Goal: Transaction & Acquisition: Obtain resource

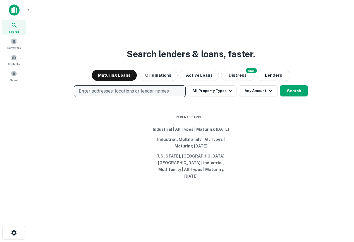
click at [137, 95] on p "Enter addresses, locations or lender names" at bounding box center [124, 91] width 90 height 7
type input "*"
type input "********"
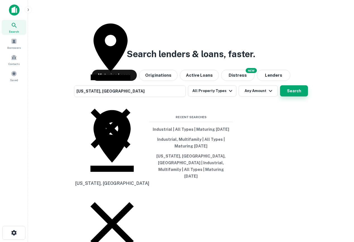
click at [299, 97] on button "Search" at bounding box center [294, 90] width 28 height 11
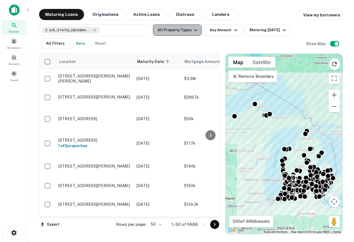
click at [179, 35] on button "All Property Types" at bounding box center [177, 30] width 49 height 11
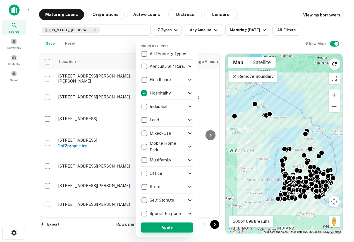
click at [163, 225] on button "Apply" at bounding box center [167, 228] width 52 height 10
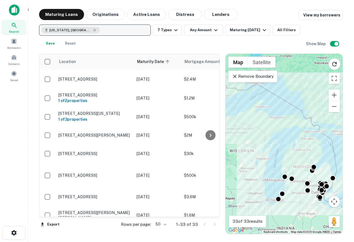
click at [115, 34] on button "Michigan, USA" at bounding box center [95, 30] width 112 height 11
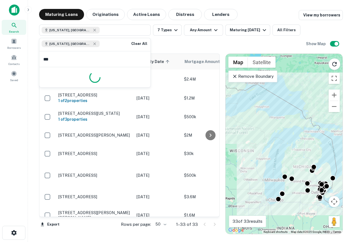
type input "****"
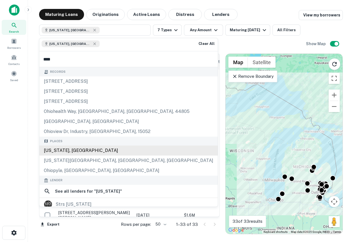
click at [72, 150] on div "Ohio, USA" at bounding box center [128, 151] width 178 height 10
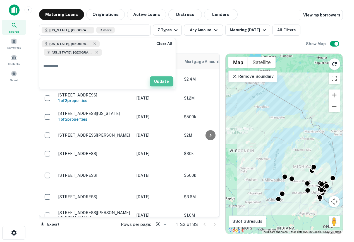
click at [150, 76] on button "Update" at bounding box center [162, 81] width 24 height 10
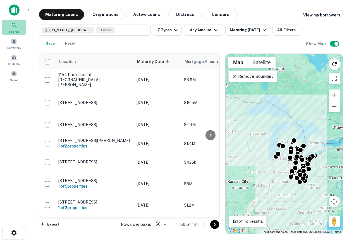
click at [12, 24] on icon at bounding box center [14, 25] width 5 height 5
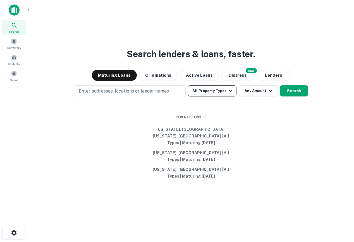
click at [211, 97] on button "All Property Types" at bounding box center [212, 90] width 49 height 11
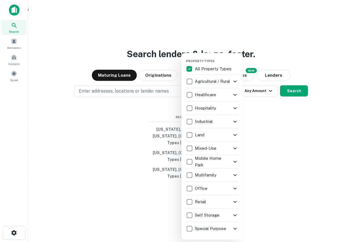
click at [234, 188] on icon at bounding box center [234, 189] width 3 height 2
click at [233, 185] on icon at bounding box center [235, 188] width 7 height 7
click at [235, 228] on icon at bounding box center [235, 228] width 7 height 7
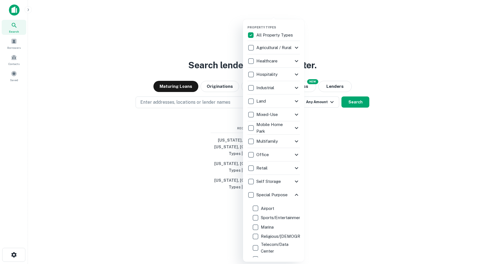
click at [298, 193] on icon at bounding box center [296, 195] width 7 height 7
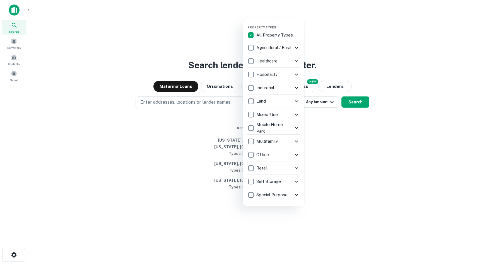
click at [323, 69] on div at bounding box center [238, 132] width 477 height 264
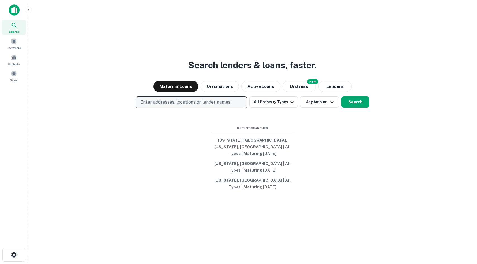
click at [181, 106] on p "Enter addresses, locations or lender names" at bounding box center [185, 102] width 90 height 7
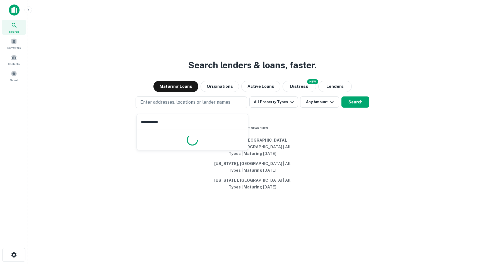
type input "**********"
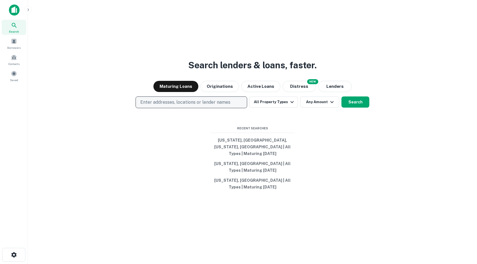
click at [168, 104] on p "Enter addresses, locations or lender names" at bounding box center [185, 102] width 90 height 7
type input "**********"
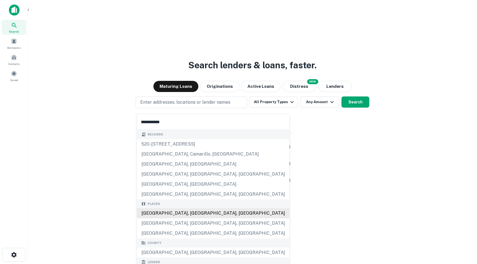
click at [179, 213] on div "Los Angeles, CA, USA" at bounding box center [213, 213] width 153 height 10
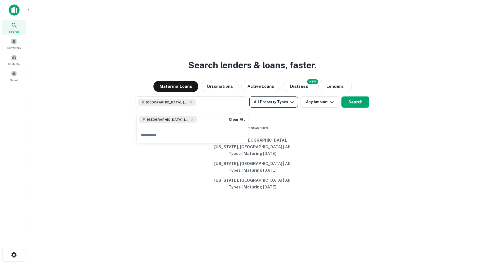
click at [277, 103] on button "All Property Types" at bounding box center [273, 102] width 49 height 11
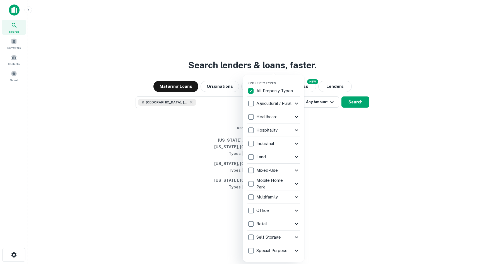
click at [264, 251] on p "Special Purpose" at bounding box center [272, 251] width 32 height 7
click at [295, 252] on icon at bounding box center [296, 251] width 7 height 7
click at [355, 106] on div at bounding box center [238, 132] width 477 height 264
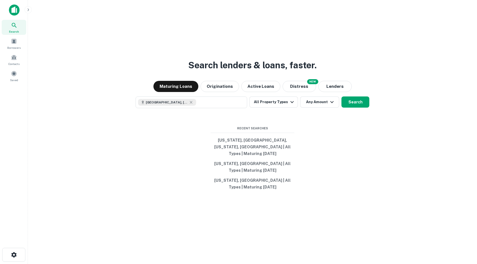
click at [350, 103] on div "Property Types All Property Types Agricultural / Rural Agricultural Farm Land R…" at bounding box center [238, 132] width 477 height 264
click at [354, 106] on button "Search" at bounding box center [356, 102] width 28 height 11
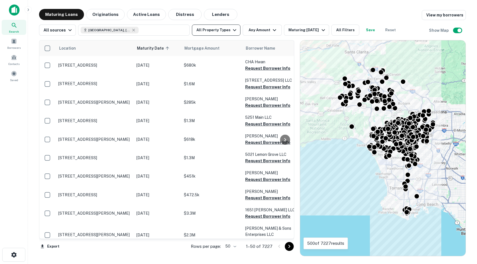
click at [227, 30] on button "All Property Types" at bounding box center [216, 30] width 49 height 11
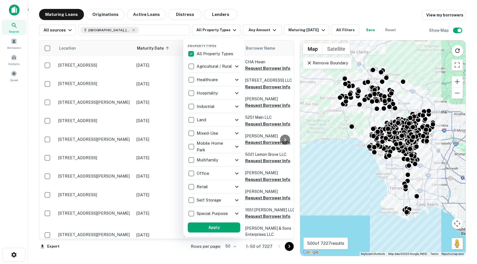
click at [237, 213] on icon at bounding box center [237, 213] width 7 height 7
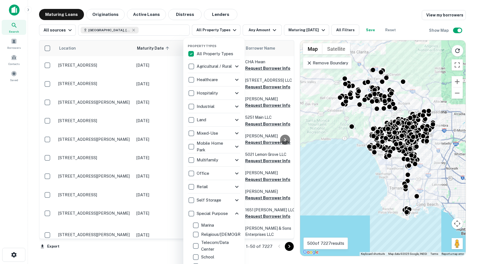
scroll to position [30, 0]
click at [236, 215] on icon at bounding box center [237, 213] width 7 height 7
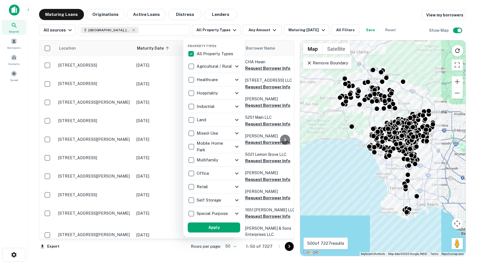
click at [236, 201] on icon at bounding box center [237, 200] width 7 height 7
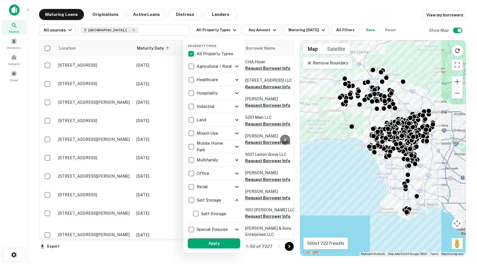
click at [236, 201] on icon at bounding box center [237, 200] width 7 height 7
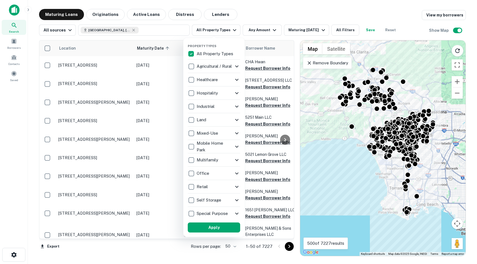
click at [238, 184] on icon at bounding box center [237, 187] width 7 height 7
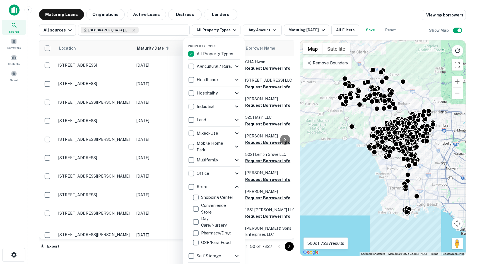
scroll to position [0, 0]
click at [235, 185] on icon at bounding box center [237, 187] width 7 height 7
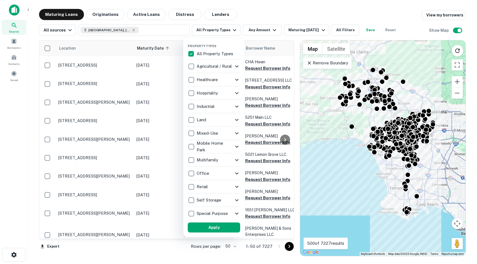
click at [237, 80] on icon at bounding box center [237, 79] width 7 height 7
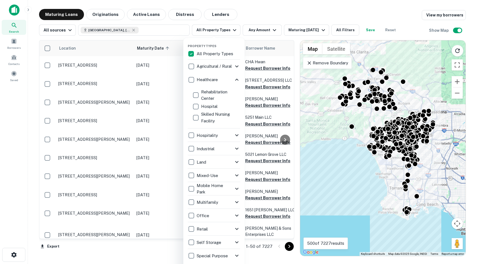
click at [236, 66] on icon at bounding box center [237, 66] width 7 height 7
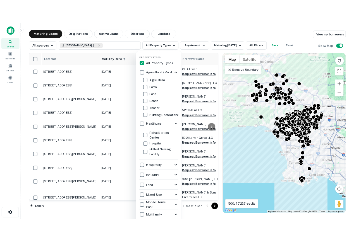
scroll to position [2, 0]
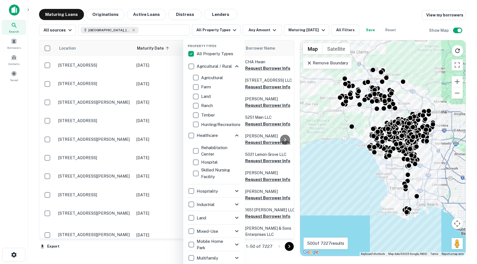
click at [235, 65] on icon at bounding box center [237, 66] width 7 height 7
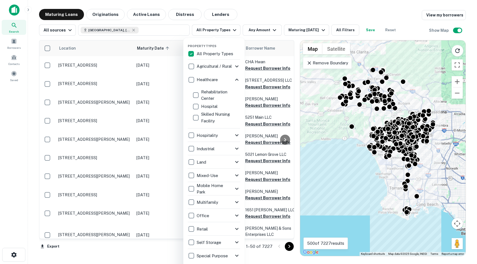
click at [294, 12] on div at bounding box center [238, 132] width 477 height 264
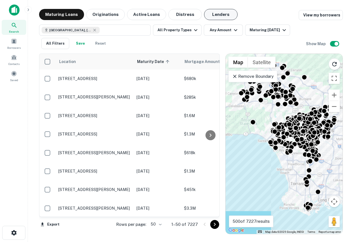
drag, startPoint x: 214, startPoint y: 15, endPoint x: 208, endPoint y: 17, distance: 6.3
click at [214, 15] on button "Lenders" at bounding box center [220, 14] width 33 height 11
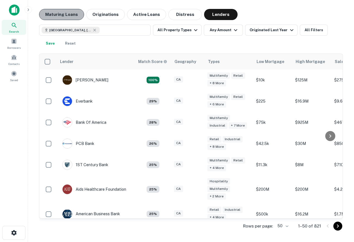
click at [65, 19] on button "Maturing Loans" at bounding box center [61, 14] width 45 height 11
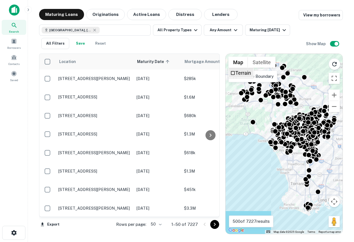
click at [246, 80] on p "Remove Boundary" at bounding box center [253, 76] width 42 height 7
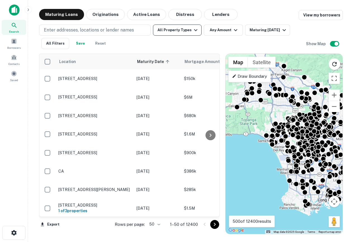
click at [180, 31] on button "All Property Types" at bounding box center [177, 30] width 49 height 11
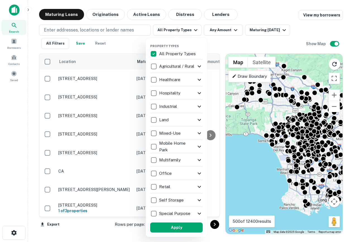
click at [197, 80] on icon at bounding box center [199, 79] width 7 height 7
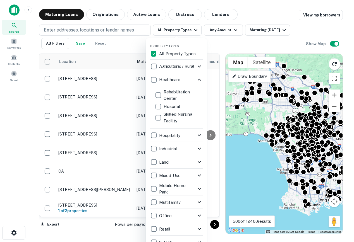
click at [198, 80] on icon at bounding box center [199, 79] width 7 height 7
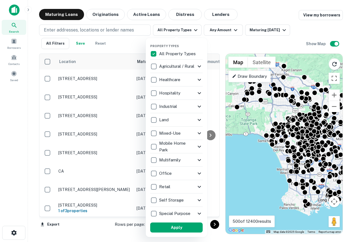
click at [199, 131] on icon at bounding box center [199, 133] width 7 height 7
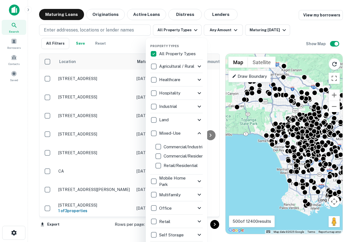
click at [199, 132] on icon at bounding box center [199, 133] width 7 height 7
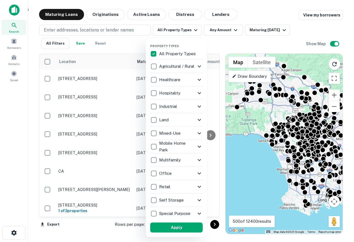
click at [200, 117] on icon at bounding box center [199, 120] width 7 height 7
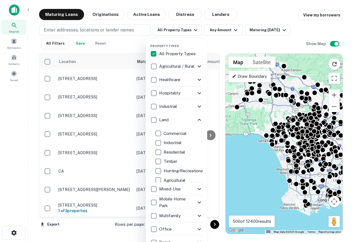
click at [197, 120] on icon at bounding box center [199, 120] width 7 height 7
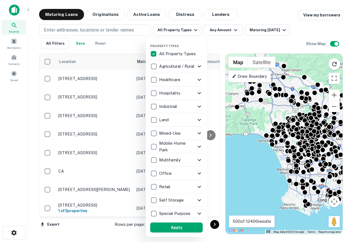
click at [197, 80] on icon at bounding box center [199, 79] width 7 height 7
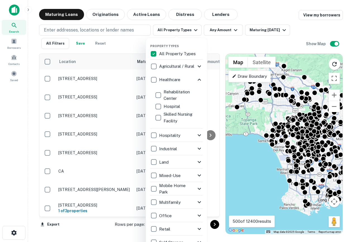
click at [199, 138] on icon at bounding box center [199, 135] width 7 height 7
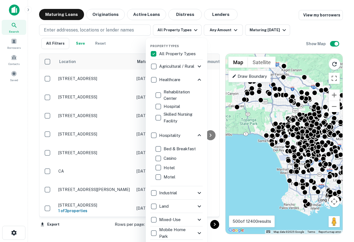
click at [198, 77] on icon at bounding box center [199, 79] width 7 height 7
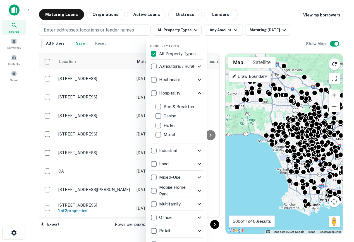
click at [199, 92] on icon at bounding box center [199, 93] width 3 height 2
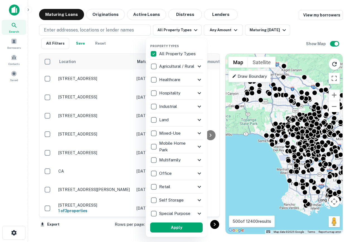
click at [199, 145] on icon at bounding box center [199, 146] width 7 height 7
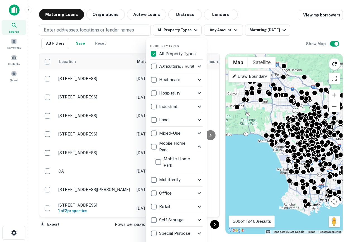
click at [199, 147] on icon at bounding box center [199, 146] width 7 height 7
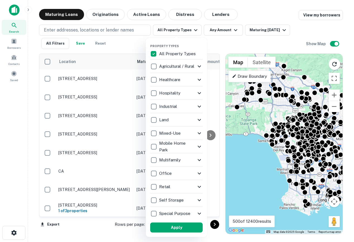
click at [198, 161] on icon at bounding box center [199, 160] width 7 height 7
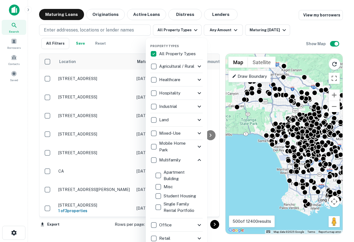
click at [198, 157] on icon at bounding box center [199, 160] width 7 height 7
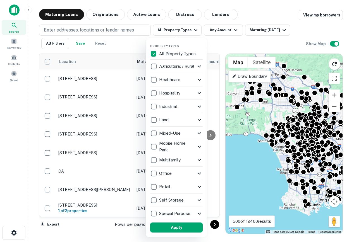
click at [200, 108] on icon at bounding box center [199, 106] width 7 height 7
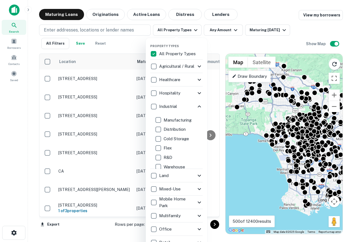
click at [248, 21] on div at bounding box center [177, 121] width 354 height 242
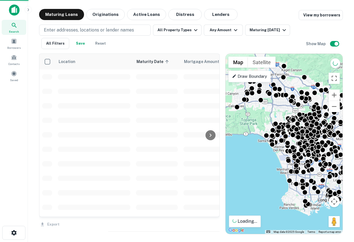
click at [11, 23] on icon at bounding box center [14, 25] width 7 height 7
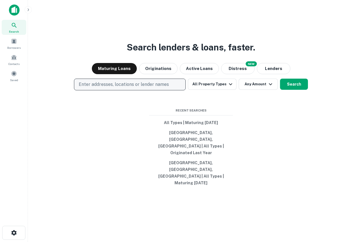
click at [167, 88] on p "Enter addresses, locations or lender names" at bounding box center [124, 84] width 90 height 7
type input "*****"
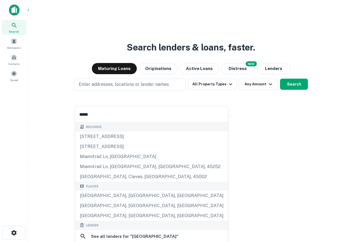
click at [121, 116] on input "*****" at bounding box center [151, 115] width 153 height 16
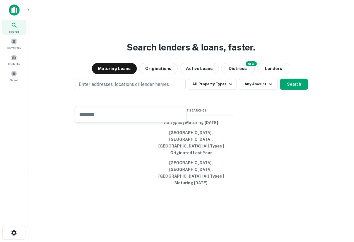
click at [111, 173] on div "Search lenders & loans, faster. Maturing Loans Originations Active Loans NEW Di…" at bounding box center [190, 134] width 317 height 242
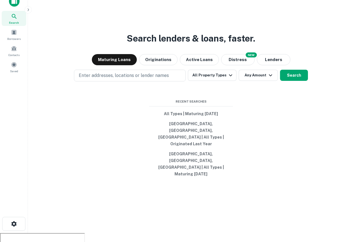
drag, startPoint x: 259, startPoint y: 52, endPoint x: 86, endPoint y: 49, distance: 172.8
click at [86, 49] on div "Search lenders & loans, faster. Maturing Loans Originations Active Loans NEW Di…" at bounding box center [190, 125] width 317 height 242
click at [142, 40] on div "Search lenders & loans, faster. Maturing Loans Originations Active Loans NEW Di…" at bounding box center [190, 125] width 317 height 242
drag, startPoint x: 285, startPoint y: 50, endPoint x: 47, endPoint y: 49, distance: 238.0
click at [47, 49] on div "Search lenders & loans, faster. Maturing Loans Originations Active Loans NEW Di…" at bounding box center [190, 125] width 317 height 242
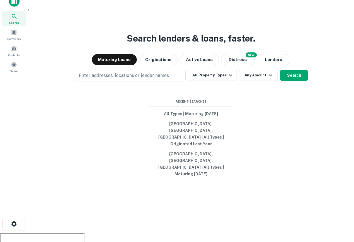
drag, startPoint x: 53, startPoint y: 37, endPoint x: 265, endPoint y: 54, distance: 212.2
click at [265, 54] on div "Search lenders & loans, faster. Maturing Loans Originations Active Loans NEW Di…" at bounding box center [190, 125] width 317 height 242
drag, startPoint x: 247, startPoint y: 54, endPoint x: 98, endPoint y: 52, distance: 148.7
click at [98, 52] on div "Search lenders & loans, faster. Maturing Loans Originations Active Loans NEW Di…" at bounding box center [190, 125] width 317 height 242
click at [104, 52] on div "Search lenders & loans, faster. Maturing Loans Originations Active Loans NEW Di…" at bounding box center [190, 125] width 317 height 242
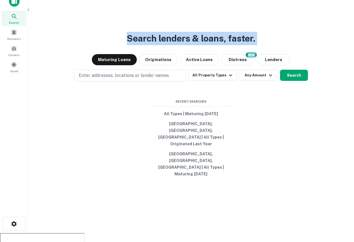
drag, startPoint x: 116, startPoint y: 52, endPoint x: 270, endPoint y: 54, distance: 153.8
click at [270, 55] on div "Search lenders & loans, faster. Maturing Loans Originations Active Loans NEW Di…" at bounding box center [190, 125] width 317 height 242
click at [270, 54] on div "Search lenders & loans, faster. Maturing Loans Originations Active Loans NEW Di…" at bounding box center [190, 125] width 317 height 242
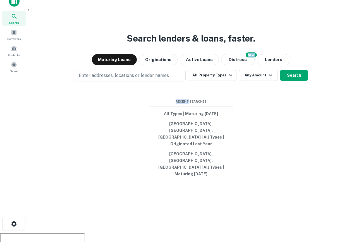
drag, startPoint x: 270, startPoint y: 54, endPoint x: -2, endPoint y: 54, distance: 271.8
click at [0, 54] on html "Search Borrowers Contacts Saved Search lenders & loans, faster. Maturing Loans …" at bounding box center [177, 112] width 354 height 242
click at [100, 45] on div "Search lenders & loans, faster. Maturing Loans Originations Active Loans NEW Di…" at bounding box center [190, 125] width 317 height 242
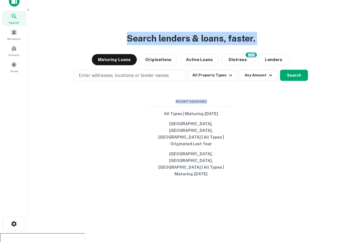
drag, startPoint x: 249, startPoint y: 159, endPoint x: 115, endPoint y: 48, distance: 174.3
click at [115, 48] on div "Search lenders & loans, faster. Maturing Loans Originations Active Loans NEW Di…" at bounding box center [190, 125] width 317 height 242
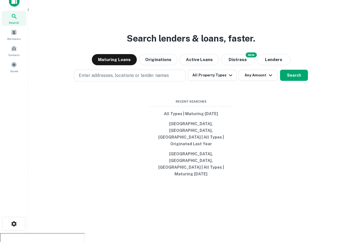
click at [188, 104] on span "Recent Searches" at bounding box center [191, 101] width 84 height 5
click at [17, 20] on icon at bounding box center [14, 16] width 7 height 7
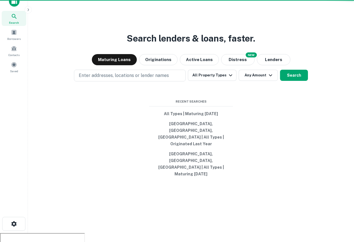
scroll to position [0, 0]
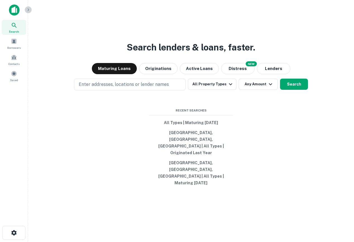
click at [28, 9] on icon "button" at bounding box center [28, 10] width 4 height 4
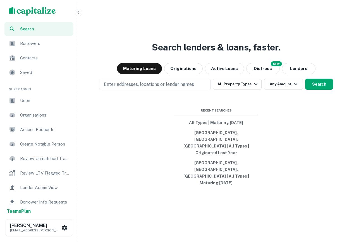
click at [41, 103] on span "Users" at bounding box center [45, 100] width 50 height 7
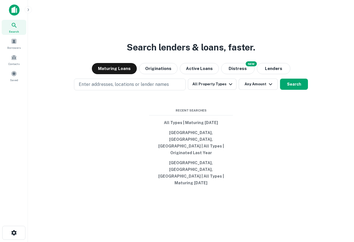
click at [14, 10] on img at bounding box center [14, 9] width 11 height 11
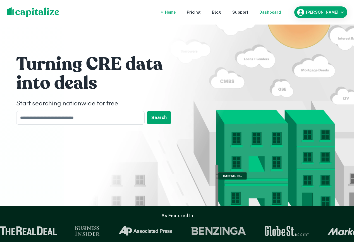
click at [281, 11] on div "Dashboard" at bounding box center [269, 12] width 21 height 6
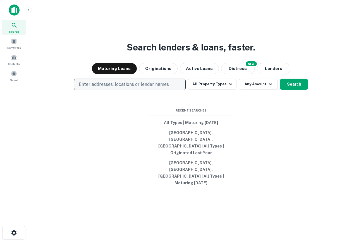
click at [160, 88] on p "Enter addresses, locations or lender names" at bounding box center [124, 84] width 90 height 7
click at [112, 88] on p "Enter addresses, locations or lender names" at bounding box center [124, 84] width 90 height 7
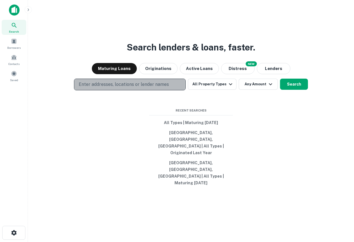
click at [111, 88] on p "Enter addresses, locations or lender names" at bounding box center [124, 84] width 90 height 7
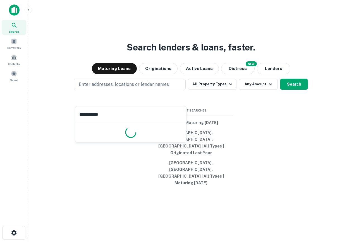
type input "**********"
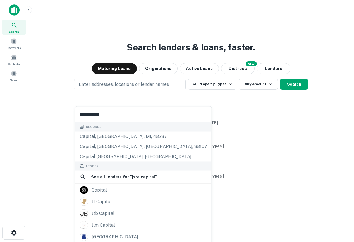
drag, startPoint x: 109, startPoint y: 110, endPoint x: 2, endPoint y: 101, distance: 107.0
click at [2, 101] on body "**********" at bounding box center [177, 121] width 354 height 242
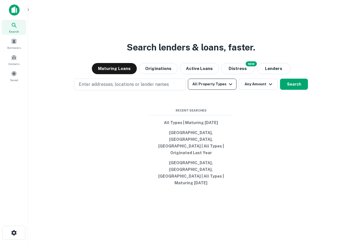
click at [227, 88] on icon "button" at bounding box center [230, 84] width 7 height 7
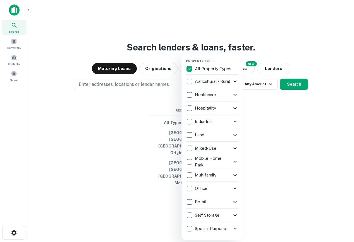
click at [234, 199] on icon at bounding box center [235, 202] width 7 height 7
click at [233, 202] on icon at bounding box center [235, 202] width 7 height 7
click at [221, 35] on div at bounding box center [177, 121] width 354 height 242
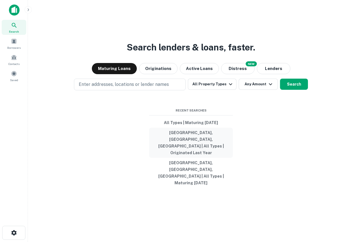
click at [185, 146] on button "[GEOGRAPHIC_DATA], [GEOGRAPHIC_DATA], [GEOGRAPHIC_DATA] | All Types | Originate…" at bounding box center [191, 143] width 84 height 30
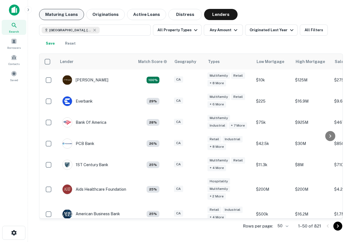
click at [59, 10] on button "Maturing Loans" at bounding box center [61, 14] width 45 height 11
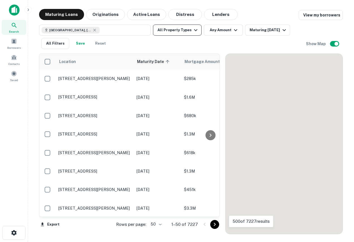
click at [193, 29] on icon "button" at bounding box center [195, 30] width 7 height 7
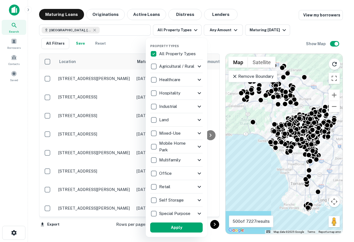
click at [197, 189] on icon at bounding box center [199, 187] width 7 height 7
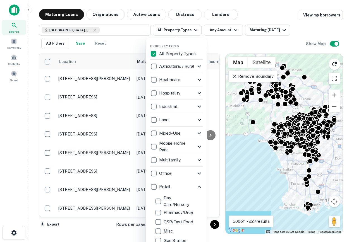
scroll to position [71, 0]
click at [200, 186] on icon at bounding box center [199, 187] width 7 height 7
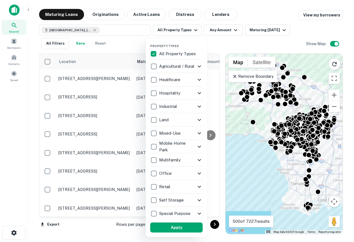
click at [198, 212] on icon at bounding box center [199, 213] width 7 height 7
click at [243, 41] on div at bounding box center [177, 121] width 354 height 242
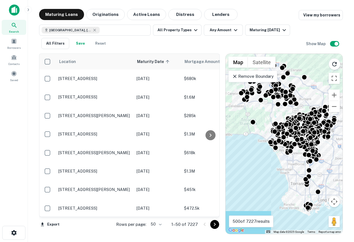
click at [252, 16] on div "Maturing Loans Originations Active Loans Distress Lenders View my borrowers" at bounding box center [191, 14] width 304 height 11
drag, startPoint x: 252, startPoint y: 16, endPoint x: 165, endPoint y: -8, distance: 90.3
click at [165, 0] on html "Search Borrowers Contacts Saved Maturing Loans Originations Active Loans Distre…" at bounding box center [177, 121] width 354 height 242
click at [192, 31] on icon "button" at bounding box center [195, 30] width 7 height 7
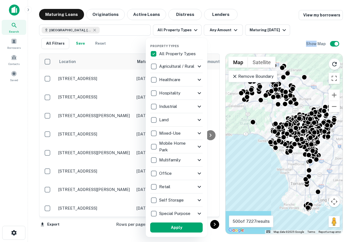
click at [200, 67] on icon at bounding box center [199, 66] width 7 height 7
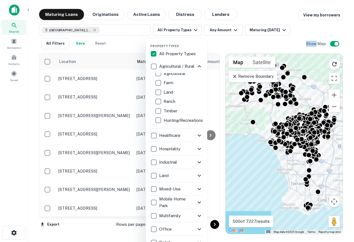
scroll to position [4, 0]
click at [292, 38] on div at bounding box center [177, 121] width 354 height 242
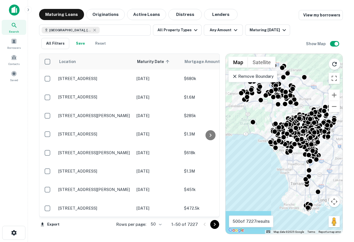
click at [237, 76] on icon at bounding box center [235, 77] width 6 height 6
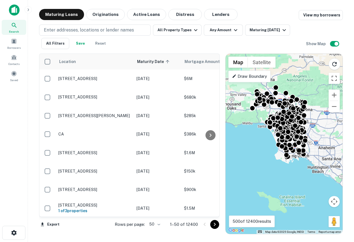
drag, startPoint x: 282, startPoint y: 180, endPoint x: 271, endPoint y: 183, distance: 11.2
click at [271, 182] on div "To activate drag with keyboard, press Alt + Enter. Once in keyboard drag state,…" at bounding box center [283, 144] width 117 height 180
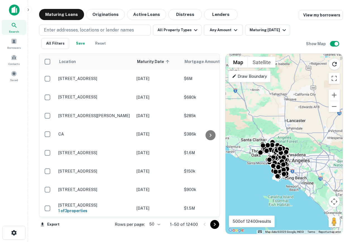
drag, startPoint x: 309, startPoint y: 143, endPoint x: 307, endPoint y: 159, distance: 16.6
click at [307, 159] on div "To activate drag with keyboard, press Alt + Enter. Once in keyboard drag state,…" at bounding box center [283, 144] width 117 height 180
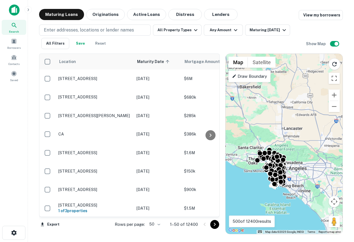
click at [17, 7] on img at bounding box center [14, 9] width 11 height 11
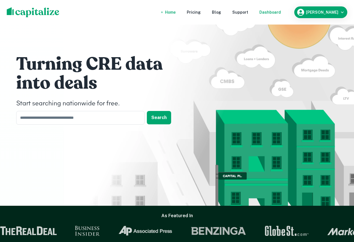
click at [281, 13] on div "Dashboard" at bounding box center [269, 12] width 21 height 6
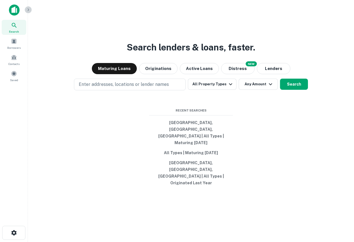
click at [29, 9] on icon "button" at bounding box center [28, 10] width 4 height 4
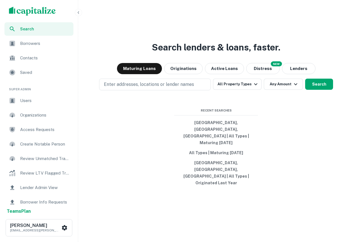
scroll to position [9, 0]
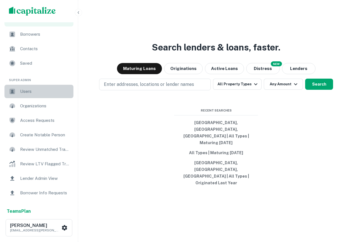
click at [35, 88] on span "Users" at bounding box center [45, 91] width 50 height 7
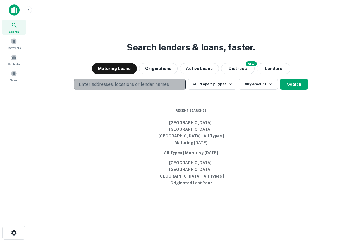
click at [109, 90] on button "Enter addresses, locations or lender names" at bounding box center [130, 85] width 112 height 12
click at [136, 88] on p "Enter addresses, locations or lender names" at bounding box center [124, 84] width 90 height 7
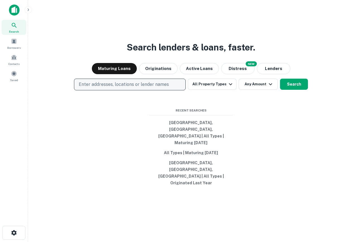
click at [147, 88] on p "Enter addresses, locations or lender names" at bounding box center [124, 84] width 90 height 7
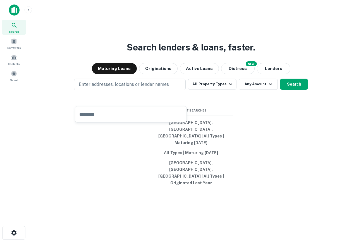
click at [158, 51] on div "Search lenders & loans, faster. Maturing Loans Originations Active Loans NEW Di…" at bounding box center [190, 134] width 317 height 242
click at [238, 74] on button "Distress" at bounding box center [237, 68] width 33 height 11
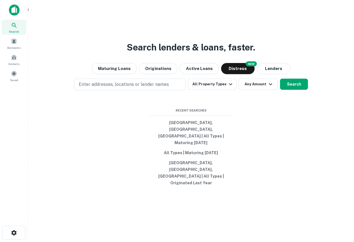
click at [103, 90] on div "Search lenders & loans, faster. Maturing Loans Originations Active Loans NEW Di…" at bounding box center [190, 134] width 317 height 242
click at [103, 89] on div "Search lenders & loans, faster. Maturing Loans Originations Active Loans NEW Di…" at bounding box center [190, 134] width 317 height 242
click at [121, 74] on button "Maturing Loans" at bounding box center [114, 68] width 45 height 11
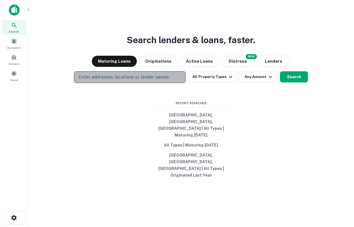
click at [153, 81] on p "Enter addresses, locations or lender names" at bounding box center [124, 77] width 90 height 7
click at [129, 81] on p "Enter addresses, locations or lender names" at bounding box center [124, 77] width 90 height 7
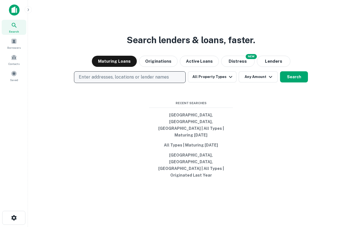
click at [129, 81] on p "Enter addresses, locations or lender names" at bounding box center [124, 77] width 90 height 7
type input "*"
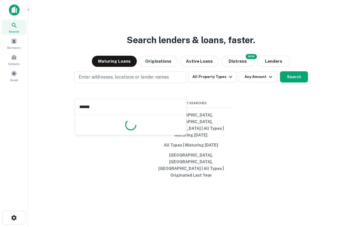
type input "*******"
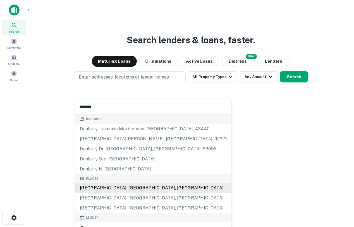
click at [116, 187] on div "[GEOGRAPHIC_DATA], [GEOGRAPHIC_DATA], [GEOGRAPHIC_DATA]" at bounding box center [153, 188] width 156 height 10
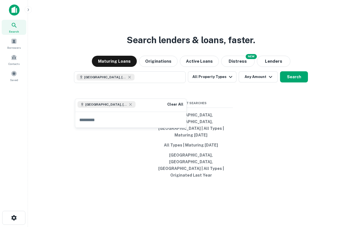
click at [283, 131] on div "Search lenders & loans, faster. Maturing Loans Originations Active Loans NEW Di…" at bounding box center [190, 126] width 317 height 227
click at [222, 98] on div "Search lenders & loans, faster. Maturing Loans Originations Active Loans NEW Di…" at bounding box center [190, 126] width 317 height 227
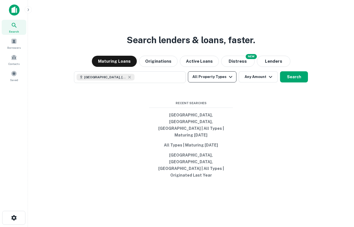
click at [212, 83] on button "All Property Types" at bounding box center [212, 76] width 49 height 11
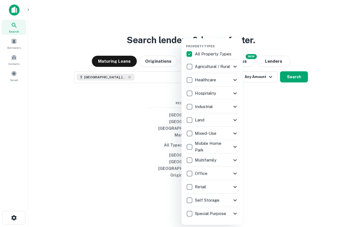
click at [274, 131] on div at bounding box center [177, 113] width 354 height 227
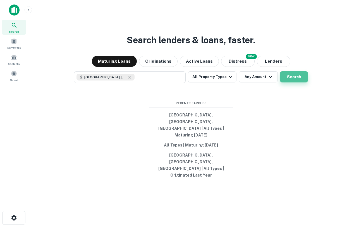
click at [293, 83] on button "Search" at bounding box center [294, 76] width 28 height 11
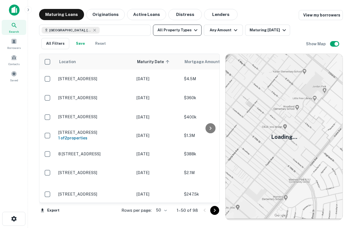
click at [179, 31] on button "All Property Types" at bounding box center [177, 30] width 49 height 11
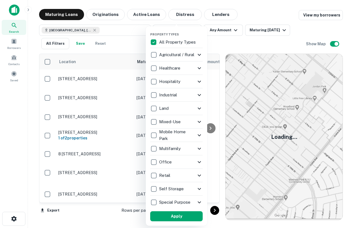
click at [200, 174] on icon at bounding box center [199, 175] width 7 height 7
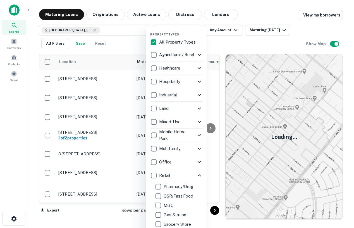
scroll to position [67, 0]
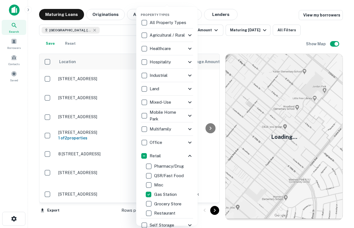
click at [310, 33] on div at bounding box center [177, 114] width 354 height 228
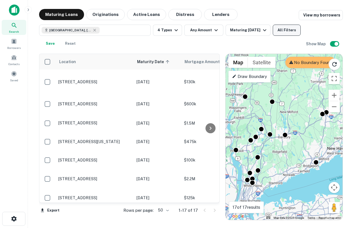
click at [287, 30] on button "All Filters" at bounding box center [287, 30] width 28 height 11
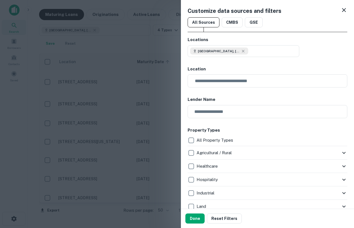
click at [350, 7] on div "Customize data sources and filters All Sources CMBS GSE Locations Danbury, CT, …" at bounding box center [267, 104] width 173 height 208
click at [344, 9] on icon at bounding box center [343, 10] width 7 height 7
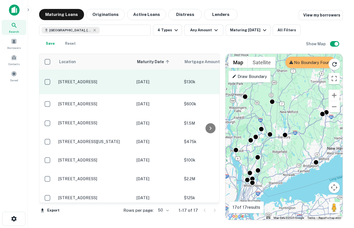
click at [93, 79] on p "105 Route 6n Mahopac, NY 10541" at bounding box center [94, 81] width 73 height 5
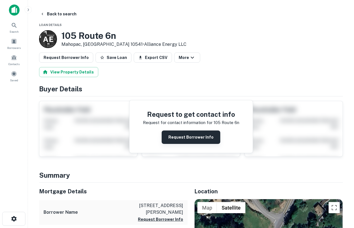
click at [194, 138] on button "Request Borrower Info" at bounding box center [191, 136] width 59 height 13
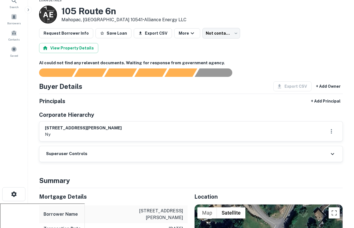
scroll to position [23, 0]
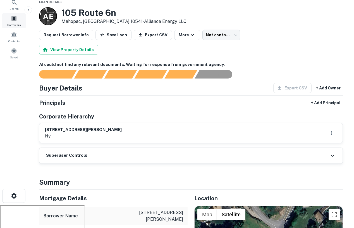
click at [16, 25] on span "Borrowers" at bounding box center [13, 25] width 13 height 4
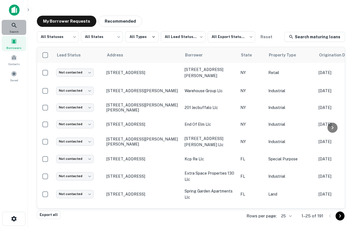
click at [11, 25] on icon at bounding box center [14, 25] width 7 height 7
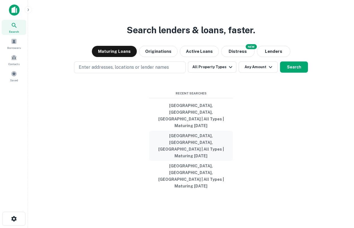
click at [183, 144] on button "[GEOGRAPHIC_DATA], [GEOGRAPHIC_DATA], [GEOGRAPHIC_DATA] | All Types | Maturing …" at bounding box center [191, 146] width 84 height 30
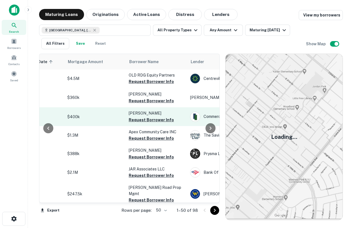
scroll to position [0, 117]
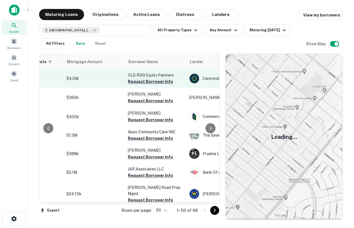
click at [142, 83] on button "Request Borrower Info" at bounding box center [150, 81] width 45 height 7
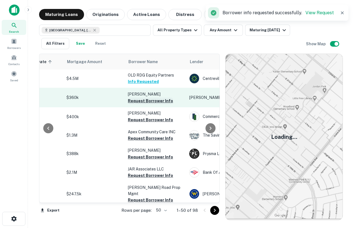
click at [144, 100] on button "Request Borrower Info" at bounding box center [150, 100] width 45 height 7
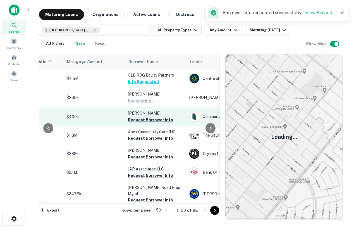
click at [148, 121] on button "Request Borrower Info" at bounding box center [150, 119] width 45 height 7
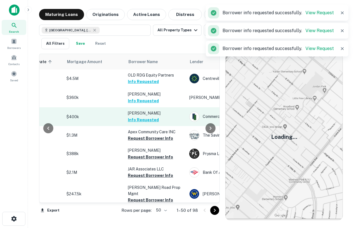
scroll to position [0, 0]
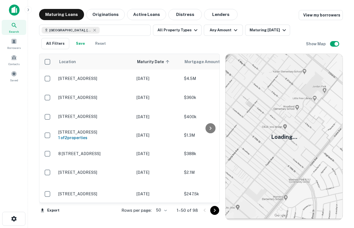
click at [293, 137] on h5 "Loading..." at bounding box center [284, 137] width 26 height 8
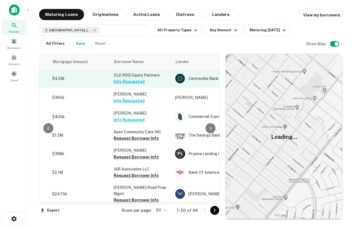
scroll to position [0, 133]
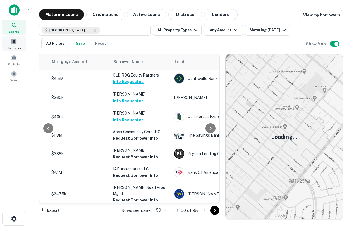
click at [7, 41] on div "Borrowers" at bounding box center [14, 43] width 25 height 15
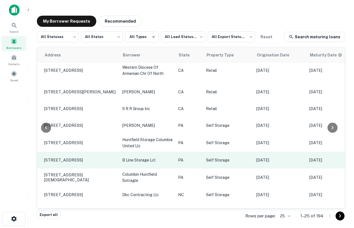
scroll to position [261, 62]
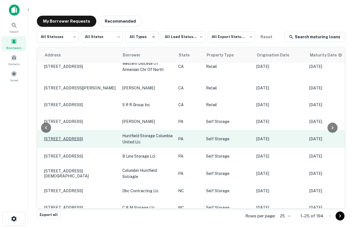
click at [77, 137] on p "[STREET_ADDRESS]" at bounding box center [80, 138] width 73 height 5
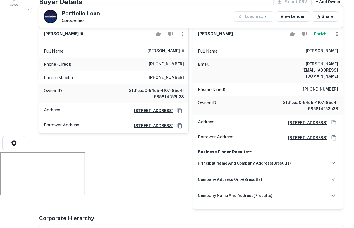
scroll to position [76, 0]
click at [287, 160] on h6 "principal name and company address ( 3 results)" at bounding box center [244, 163] width 93 height 6
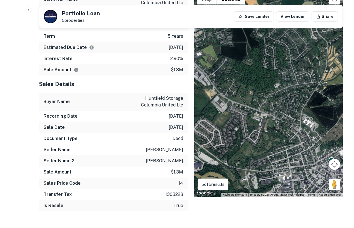
scroll to position [0, 0]
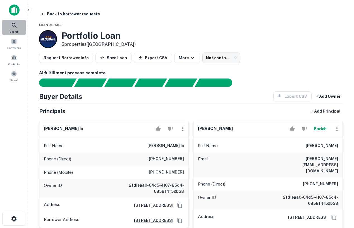
click at [17, 27] on icon at bounding box center [14, 25] width 7 height 7
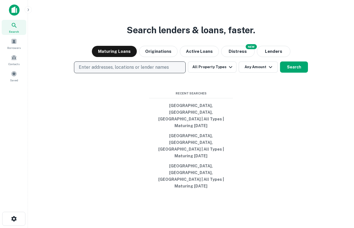
click at [124, 71] on p "Enter addresses, locations or lender names" at bounding box center [124, 67] width 90 height 7
type input "*********"
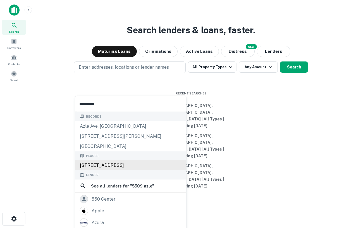
click at [122, 165] on div "[STREET_ADDRESS]" at bounding box center [130, 165] width 111 height 10
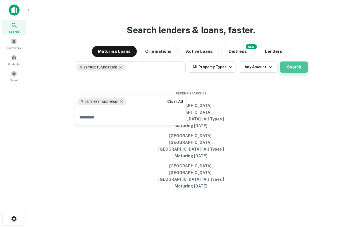
click at [295, 73] on button "Search" at bounding box center [294, 66] width 28 height 11
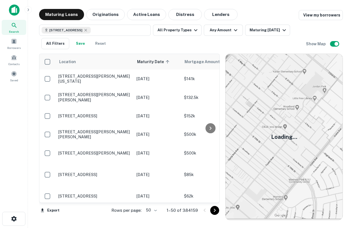
scroll to position [261, 0]
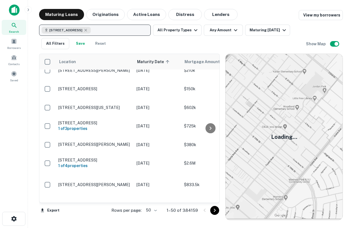
click at [111, 31] on button "[STREET_ADDRESS]" at bounding box center [95, 30] width 112 height 11
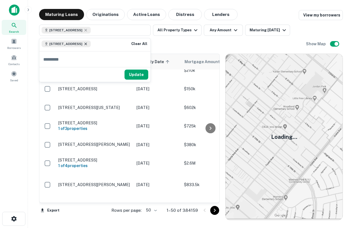
click at [88, 43] on icon at bounding box center [85, 44] width 4 height 4
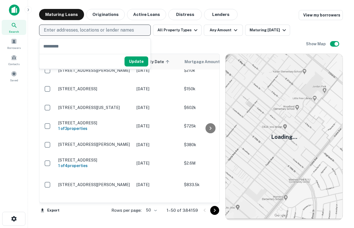
click at [88, 33] on p "Enter addresses, locations or lender names" at bounding box center [89, 30] width 90 height 7
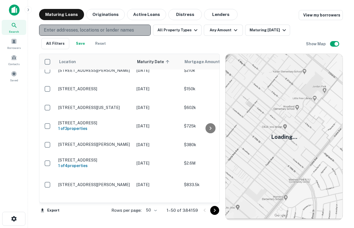
click at [85, 31] on p "Enter addresses, locations or lender names" at bounding box center [89, 30] width 90 height 7
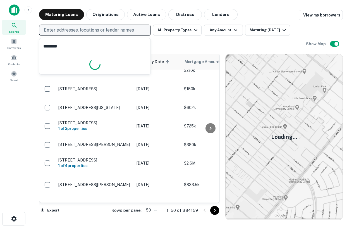
type input "*********"
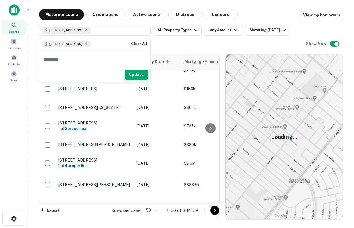
click at [137, 76] on button "Update" at bounding box center [136, 74] width 24 height 10
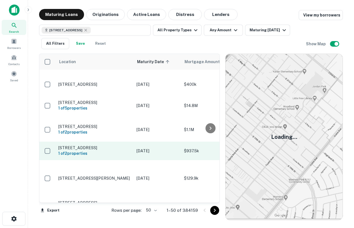
scroll to position [0, 0]
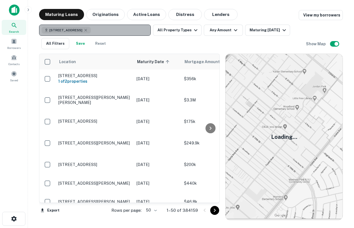
click at [91, 30] on div "5509 Azle Ave, Fort Worth, TX 76114, USA" at bounding box center [66, 30] width 49 height 7
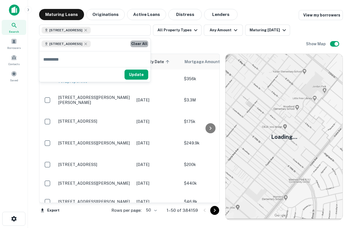
click at [141, 44] on button "Clear All" at bounding box center [139, 43] width 18 height 7
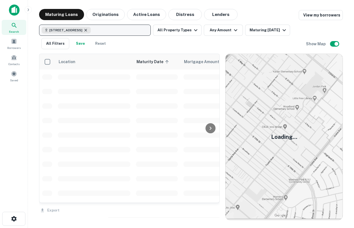
click at [88, 28] on icon "button" at bounding box center [85, 30] width 4 height 4
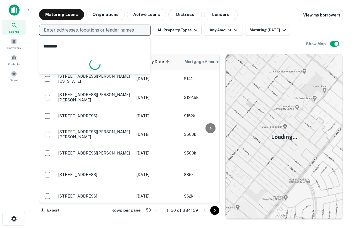
type input "*********"
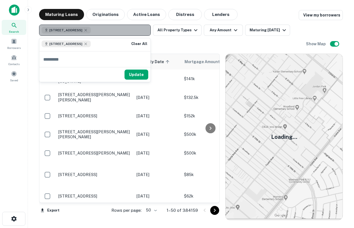
click at [91, 29] on div "5509 Azle Ave, Fort Worth, TX 76114, USA" at bounding box center [66, 30] width 49 height 7
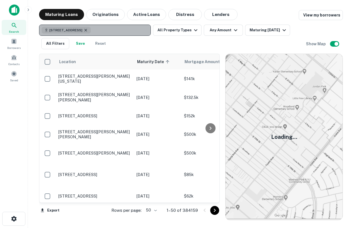
click at [88, 30] on icon "button" at bounding box center [85, 30] width 4 height 4
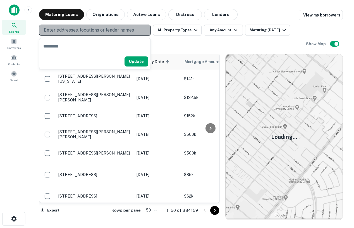
click at [86, 30] on p "Enter addresses, locations or lender names" at bounding box center [89, 30] width 90 height 7
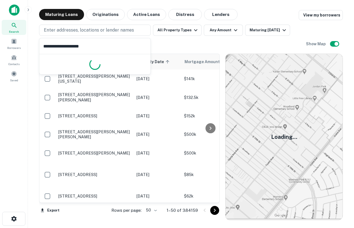
type input "**********"
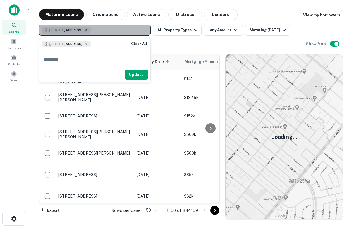
click at [88, 30] on icon "button" at bounding box center [85, 30] width 4 height 4
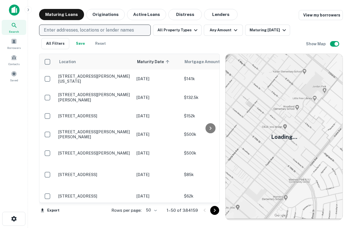
click at [97, 30] on p "Enter addresses, locations or lender names" at bounding box center [89, 30] width 90 height 7
type input "**********"
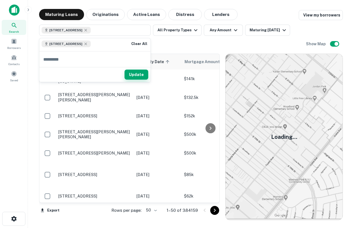
click at [135, 74] on button "Update" at bounding box center [136, 74] width 24 height 10
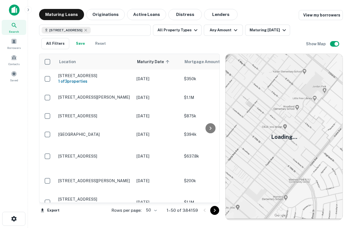
click at [15, 10] on img at bounding box center [14, 9] width 11 height 11
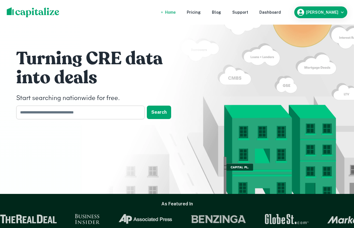
click at [90, 113] on input "text" at bounding box center [78, 112] width 124 height 14
type input "*"
type input "**********"
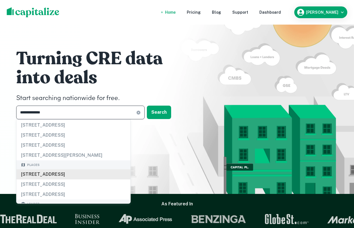
scroll to position [29, 0]
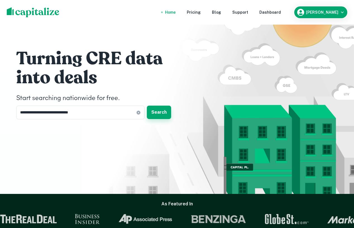
click at [158, 112] on button "Search" at bounding box center [159, 111] width 24 height 13
click at [147, 92] on div "clay rd, katy, tx, 77449" at bounding box center [177, 91] width 109 height 10
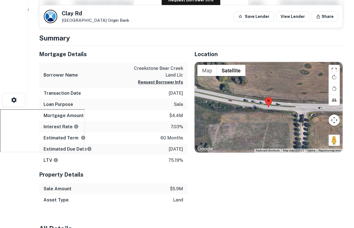
scroll to position [119, 0]
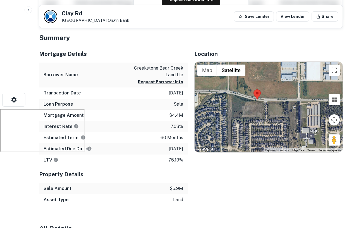
drag, startPoint x: 258, startPoint y: 110, endPoint x: 255, endPoint y: 103, distance: 7.9
click at [255, 103] on div at bounding box center [269, 107] width 148 height 90
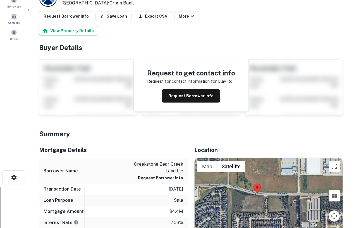
scroll to position [0, 0]
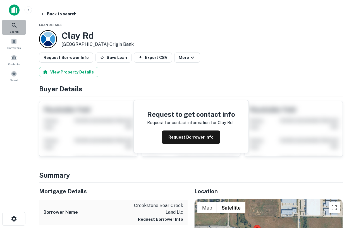
click at [13, 22] on icon at bounding box center [14, 25] width 7 height 7
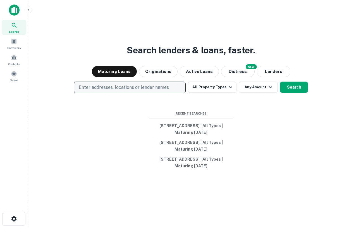
click at [134, 88] on p "Enter addresses, locations or lender names" at bounding box center [124, 87] width 90 height 7
type input "**********"
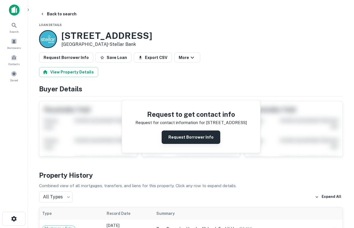
click at [177, 142] on button "Request Borrower Info" at bounding box center [191, 136] width 59 height 13
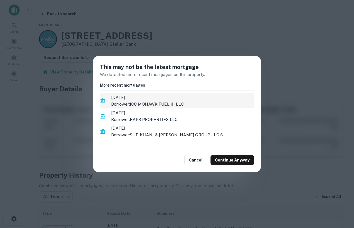
click at [156, 105] on p "Borrower: ICC MOHAWK FUEL III LLC" at bounding box center [182, 104] width 143 height 7
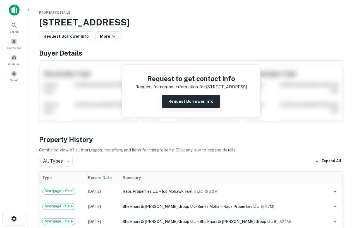
click at [188, 99] on button "Request Borrower Info" at bounding box center [191, 101] width 59 height 13
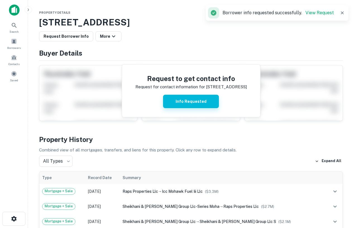
click at [201, 103] on button "Info Requested" at bounding box center [191, 101] width 56 height 13
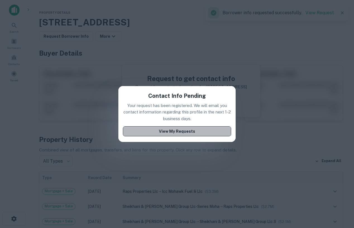
click at [184, 134] on button "View My Requests" at bounding box center [177, 131] width 108 height 10
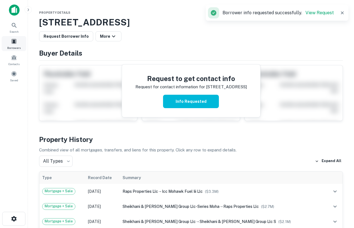
click at [15, 45] on span "Borrowers" at bounding box center [13, 47] width 13 height 4
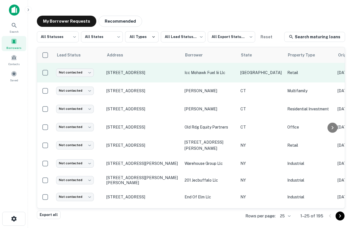
click at [131, 75] on td "[STREET_ADDRESS]" at bounding box center [143, 73] width 78 height 20
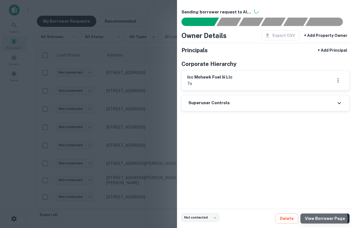
click at [316, 219] on link "View Borrower Page" at bounding box center [324, 218] width 49 height 10
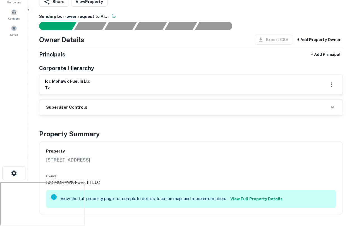
scroll to position [59, 0]
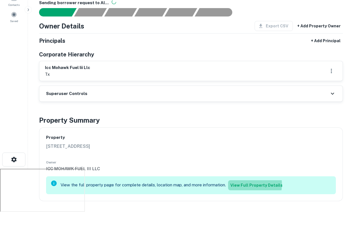
click at [246, 184] on link "View Full Property Details" at bounding box center [256, 185] width 57 height 10
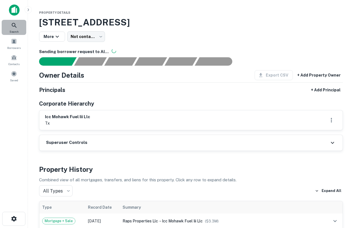
click at [13, 24] on icon at bounding box center [14, 25] width 7 height 7
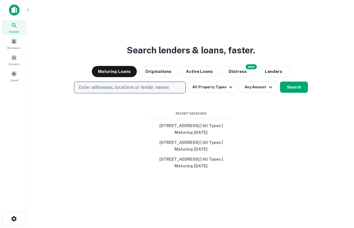
click at [141, 85] on p "Enter addresses, locations or lender names" at bounding box center [124, 87] width 90 height 7
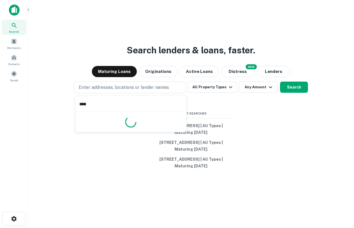
type input "*****"
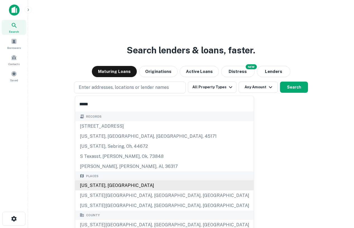
click at [102, 183] on div "Texas, USA" at bounding box center [164, 185] width 178 height 10
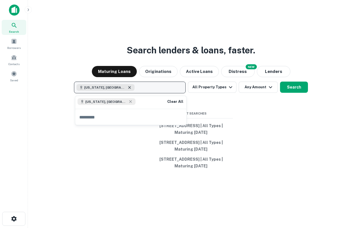
click at [127, 87] on icon "button" at bounding box center [129, 87] width 4 height 4
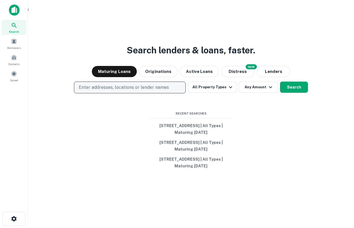
click at [106, 87] on p "Enter addresses, locations or lender names" at bounding box center [124, 87] width 90 height 7
type input "**********"
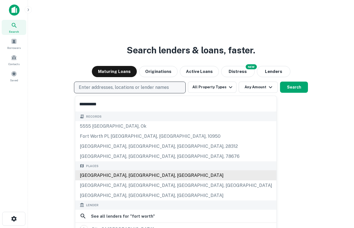
click at [126, 174] on div "Records 5555 fort worth, ok fort worth pl, monroe, ny, 10950 fort worth ave, fa…" at bounding box center [175, 226] width 201 height 229
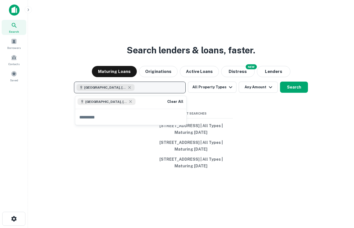
click at [270, 138] on div "Search lenders & loans, faster. Maturing Loans Originations Active Loans NEW Di…" at bounding box center [190, 127] width 317 height 228
click at [224, 93] on div "Fort Worth, TX, USA All Property Types Any Amount Search" at bounding box center [190, 87] width 317 height 12
click at [220, 87] on button "All Property Types" at bounding box center [212, 86] width 49 height 11
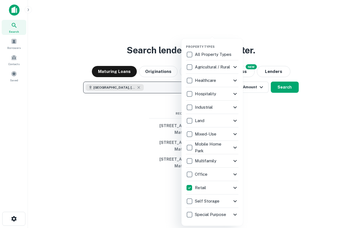
click at [267, 162] on div at bounding box center [177, 114] width 354 height 228
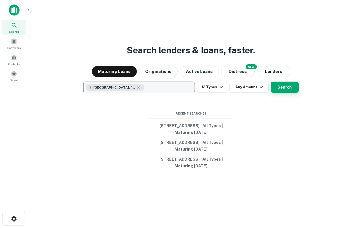
click at [290, 85] on button "Search" at bounding box center [285, 86] width 28 height 11
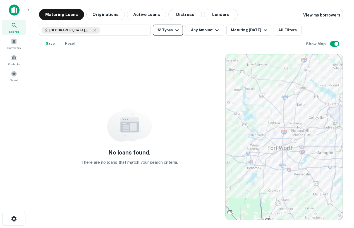
click at [175, 28] on icon "button" at bounding box center [177, 30] width 7 height 7
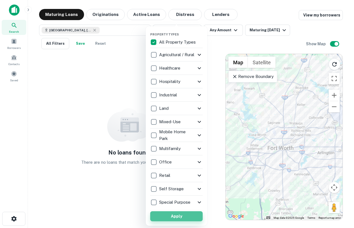
click at [181, 216] on button "Apply" at bounding box center [176, 216] width 52 height 10
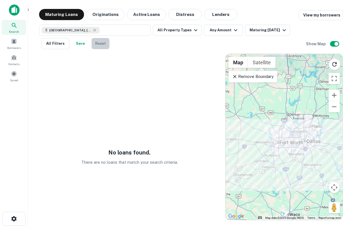
click at [99, 40] on button "Reset" at bounding box center [101, 43] width 18 height 11
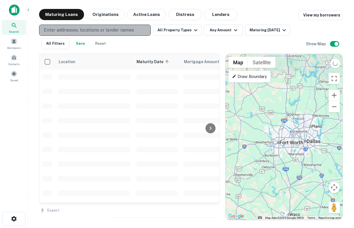
click at [106, 32] on p "Enter addresses, locations or lender names" at bounding box center [89, 30] width 90 height 7
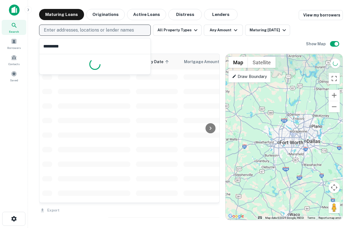
type input "**********"
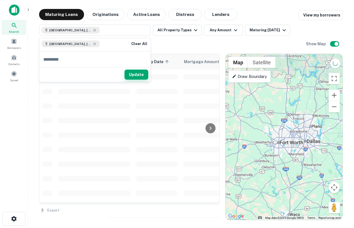
click at [140, 71] on button "Update" at bounding box center [136, 74] width 24 height 10
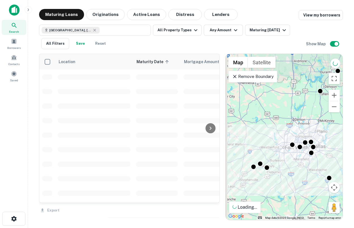
drag, startPoint x: 284, startPoint y: 170, endPoint x: 290, endPoint y: 176, distance: 8.1
click at [290, 176] on div "To activate drag with keyboard, press Alt + Enter. Once in keyboard drag state,…" at bounding box center [283, 137] width 117 height 166
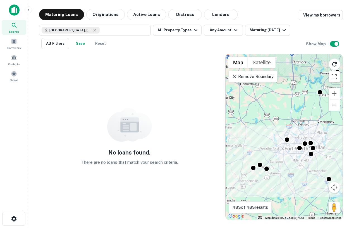
click at [263, 76] on p "Remove Boundary" at bounding box center [253, 76] width 42 height 7
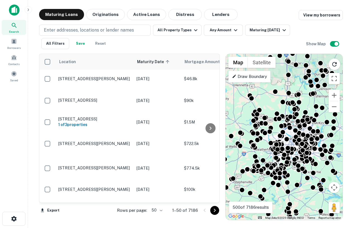
drag, startPoint x: 279, startPoint y: 98, endPoint x: 272, endPoint y: 99, distance: 6.7
click at [272, 99] on div "To activate drag with keyboard, press Alt + Enter. Once in keyboard drag state,…" at bounding box center [283, 137] width 117 height 166
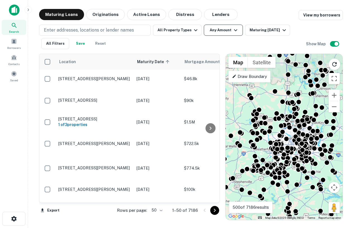
click at [225, 32] on button "Any Amount" at bounding box center [223, 30] width 39 height 11
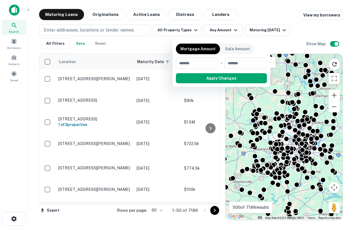
click at [185, 27] on div at bounding box center [177, 114] width 354 height 228
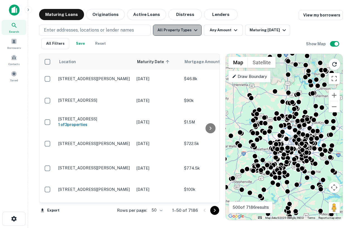
click at [192, 30] on icon "button" at bounding box center [195, 30] width 7 height 7
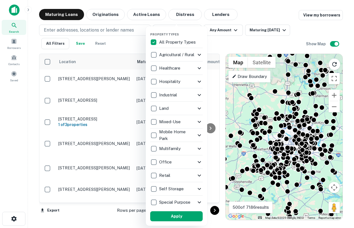
click at [173, 175] on div "Retail" at bounding box center [173, 175] width 46 height 9
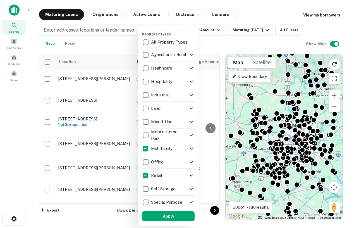
click at [190, 175] on icon at bounding box center [191, 175] width 7 height 7
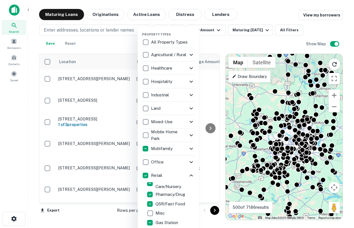
scroll to position [59, 0]
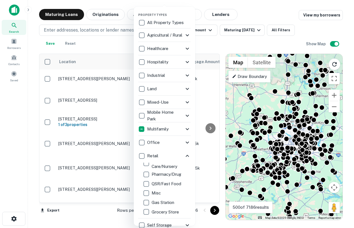
click at [156, 201] on p "Gas Station" at bounding box center [164, 202] width 24 height 7
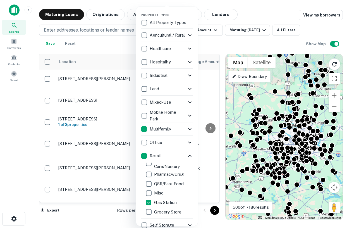
click at [115, 216] on div at bounding box center [177, 114] width 354 height 228
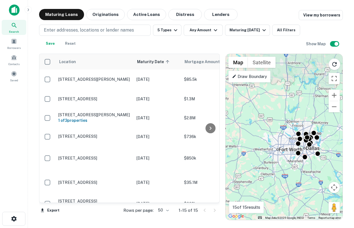
click at [310, 156] on div "To activate drag with keyboard, press Alt + Enter. Once in keyboard drag state,…" at bounding box center [283, 137] width 117 height 166
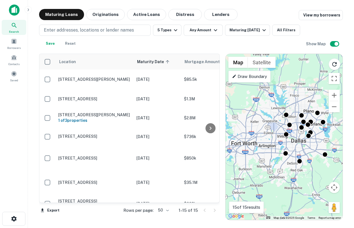
click at [312, 151] on div "To activate drag with keyboard, press Alt + Enter. Once in keyboard drag state,…" at bounding box center [283, 137] width 117 height 166
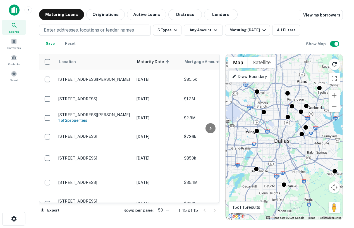
drag, startPoint x: 312, startPoint y: 149, endPoint x: 308, endPoint y: 160, distance: 12.0
click at [308, 160] on div "To activate drag with keyboard, press Alt + Enter. Once in keyboard drag state,…" at bounding box center [283, 137] width 117 height 166
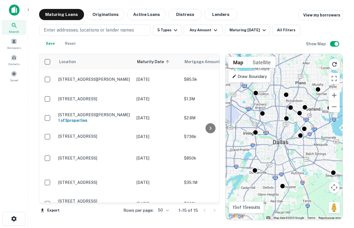
click at [294, 147] on div "To activate drag with keyboard, press Alt + Enter. Once in keyboard drag state,…" at bounding box center [283, 137] width 117 height 166
click at [226, 15] on button "Lenders" at bounding box center [220, 14] width 33 height 11
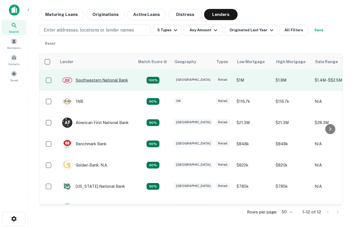
click at [87, 80] on div "Southwestern National Bank" at bounding box center [95, 80] width 66 height 10
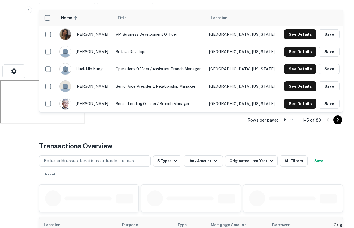
scroll to position [144, 0]
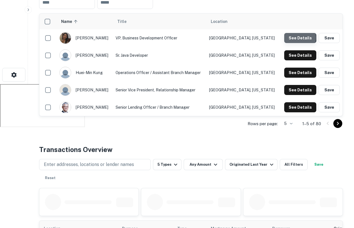
click at [296, 38] on button "See Details" at bounding box center [300, 38] width 32 height 10
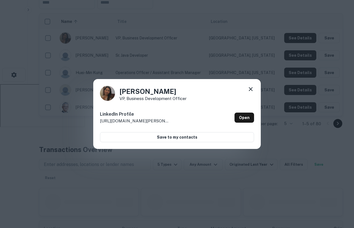
click at [249, 88] on icon at bounding box center [250, 89] width 7 height 7
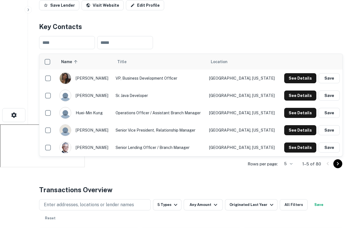
scroll to position [99, 0]
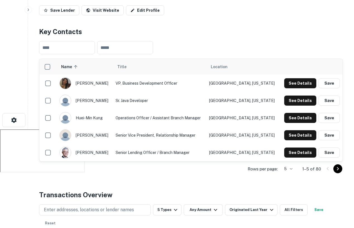
click at [29, 13] on button "button" at bounding box center [28, 9] width 7 height 7
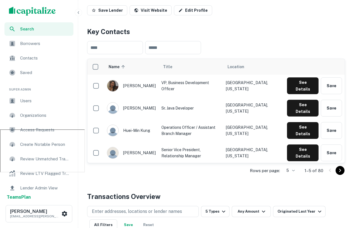
click at [31, 46] on span "Borrowers" at bounding box center [45, 43] width 50 height 7
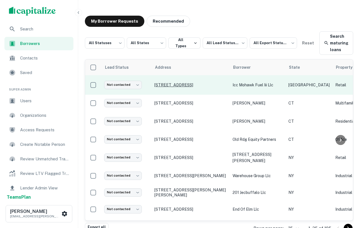
click at [186, 83] on p "[STREET_ADDRESS]" at bounding box center [190, 84] width 73 height 5
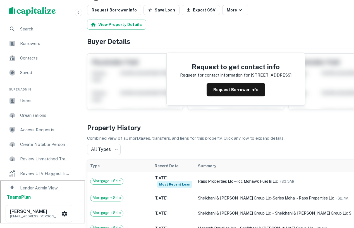
scroll to position [47, 0]
click at [219, 94] on button "Request Borrower Info" at bounding box center [236, 89] width 59 height 13
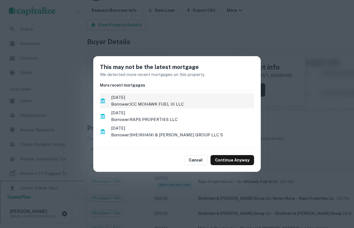
click at [181, 97] on span "[DATE]" at bounding box center [182, 97] width 143 height 7
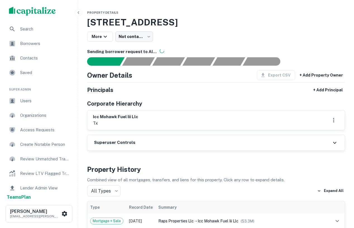
click at [35, 45] on span "Borrowers" at bounding box center [45, 43] width 50 height 7
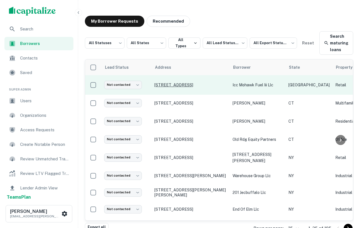
click at [191, 84] on p "[STREET_ADDRESS]" at bounding box center [190, 84] width 73 height 5
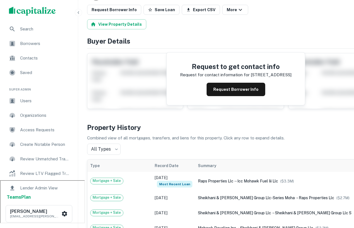
scroll to position [47, 0]
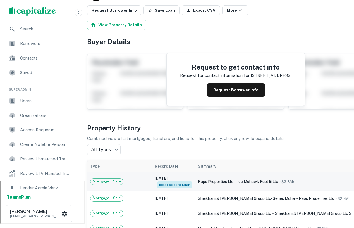
click at [105, 181] on span "Mortgage + Sale" at bounding box center [106, 181] width 33 height 6
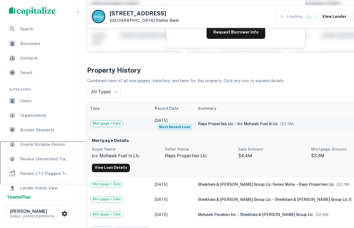
scroll to position [88, 0]
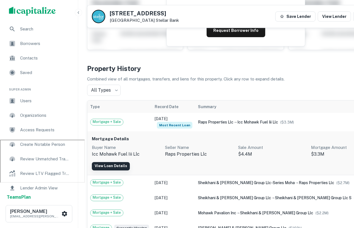
click at [110, 165] on link "View Loan Details" at bounding box center [111, 166] width 38 height 8
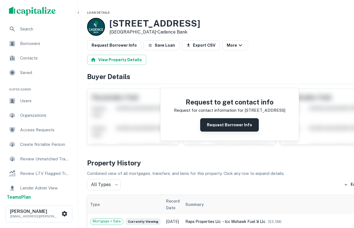
click at [201, 119] on button "Request Borrower Info" at bounding box center [229, 124] width 59 height 13
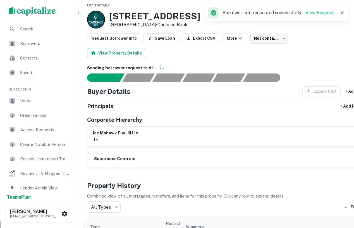
scroll to position [8, 0]
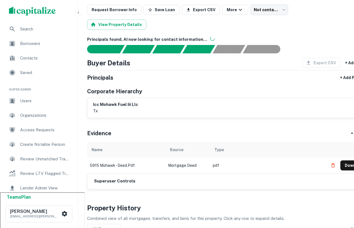
scroll to position [42, 0]
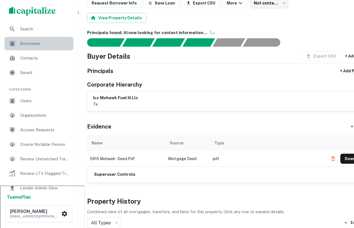
click at [32, 44] on span "Borrowers" at bounding box center [45, 43] width 50 height 7
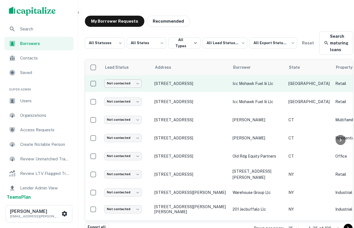
click at [125, 82] on body "Search Borrowers Contacts Saved Super Admin Users Organizations Access Requests…" at bounding box center [177, 114] width 354 height 228
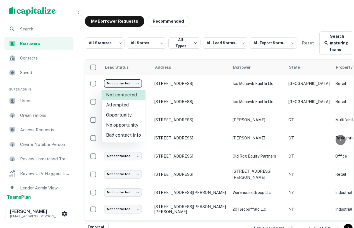
click at [167, 72] on div at bounding box center [177, 114] width 354 height 228
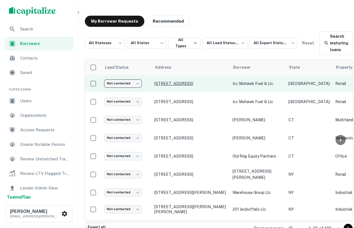
click at [183, 84] on p "5915 Mohawk St Houston, TX 77016" at bounding box center [190, 83] width 73 height 5
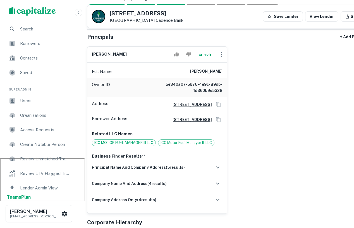
scroll to position [74, 0]
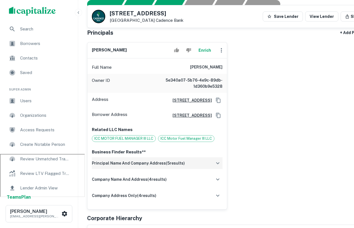
click at [198, 169] on div "principal name and company address ( 5 results)" at bounding box center [157, 163] width 131 height 12
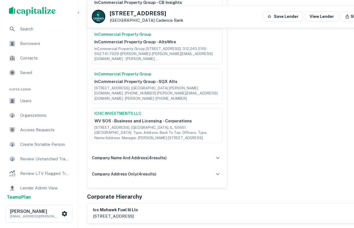
scroll to position [301, 0]
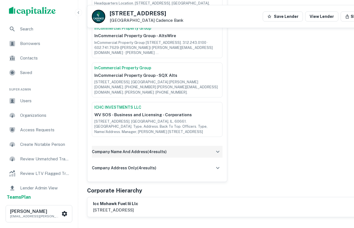
click at [196, 157] on div "company name and address ( 4 results)" at bounding box center [157, 152] width 131 height 12
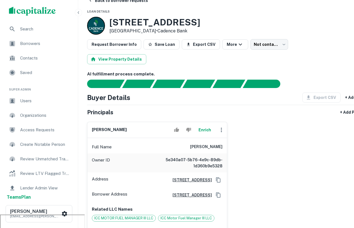
scroll to position [13, 0]
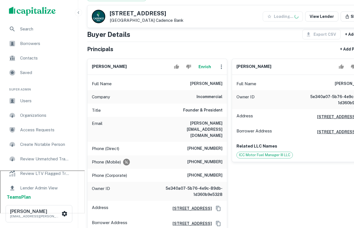
scroll to position [60, 0]
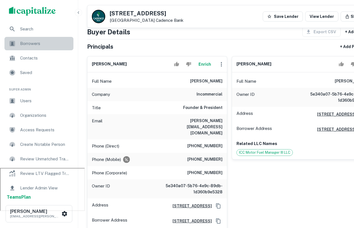
click at [49, 44] on span "Borrowers" at bounding box center [45, 43] width 50 height 7
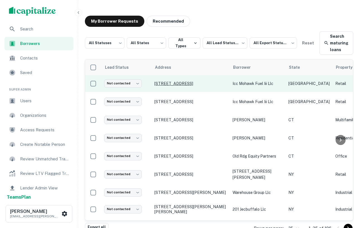
click at [190, 82] on p "5915 Mohawk St Houston, TX 77016" at bounding box center [190, 83] width 73 height 5
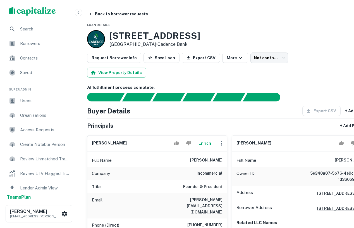
click at [32, 32] on span "Search" at bounding box center [45, 29] width 50 height 7
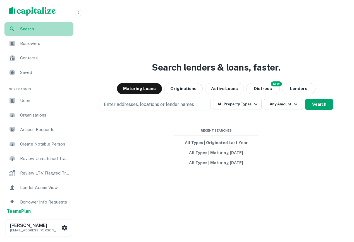
click at [32, 30] on span "Search" at bounding box center [45, 29] width 50 height 6
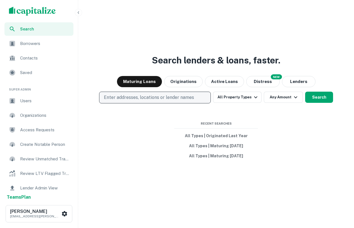
click at [154, 98] on p "Enter addresses, locations or lender names" at bounding box center [149, 97] width 90 height 7
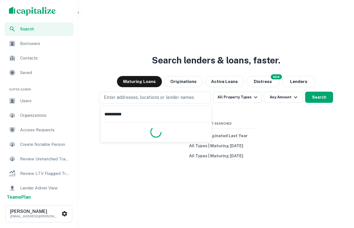
type input "**********"
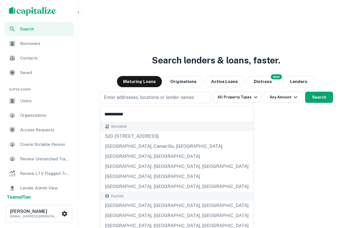
click at [136, 202] on body "**********" at bounding box center [177, 114] width 354 height 228
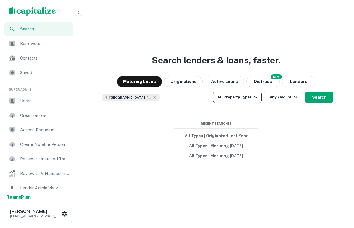
click at [246, 94] on button "All Property Types" at bounding box center [237, 97] width 49 height 11
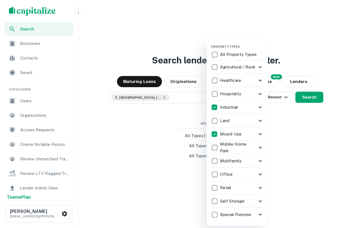
click at [285, 146] on div at bounding box center [177, 114] width 354 height 228
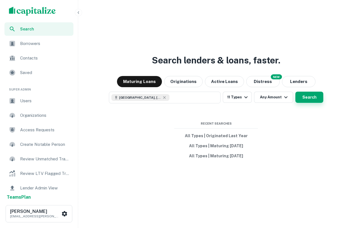
click at [318, 96] on button "Search" at bounding box center [309, 97] width 28 height 11
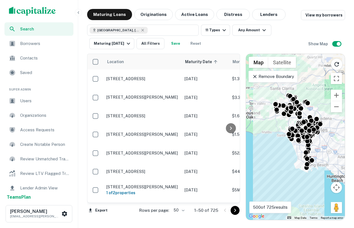
click at [290, 76] on p "Remove Boundary" at bounding box center [273, 76] width 42 height 7
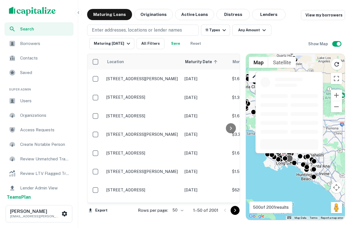
drag, startPoint x: 318, startPoint y: 157, endPoint x: 291, endPoint y: 156, distance: 26.5
click at [291, 155] on body "Search Borrowers Contacts Saved Super Admin Users Organizations Access Requests…" at bounding box center [177, 114] width 354 height 228
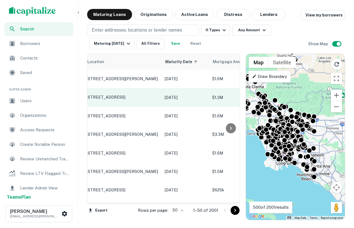
scroll to position [0, 18]
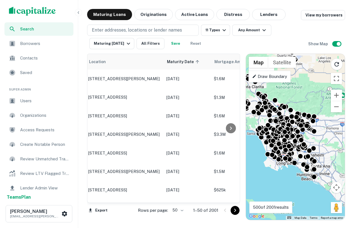
click at [80, 10] on icon "button" at bounding box center [78, 12] width 4 height 4
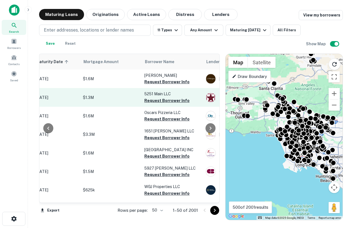
scroll to position [0, 109]
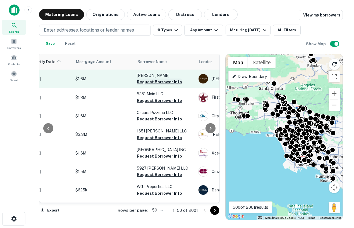
click at [161, 81] on button "Request Borrower Info" at bounding box center [159, 81] width 45 height 7
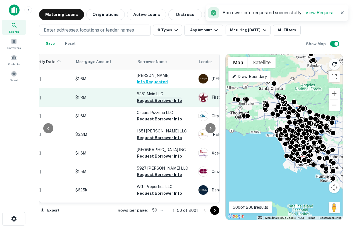
click at [159, 100] on button "Request Borrower Info" at bounding box center [159, 100] width 45 height 7
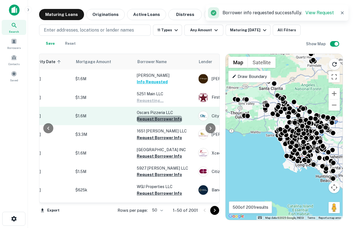
click at [162, 118] on button "Request Borrower Info" at bounding box center [159, 119] width 45 height 7
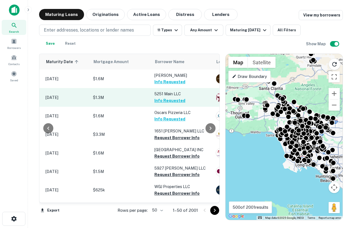
scroll to position [0, 93]
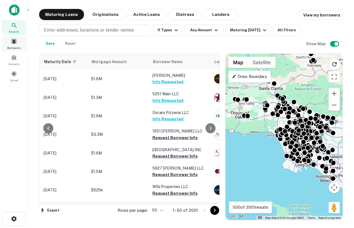
click at [18, 42] on div "Borrowers" at bounding box center [14, 43] width 25 height 15
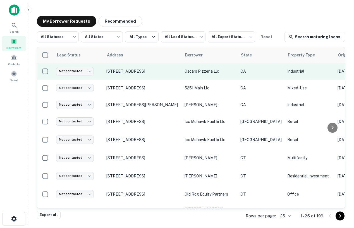
click at [149, 72] on p "[STREET_ADDRESS]" at bounding box center [142, 71] width 73 height 5
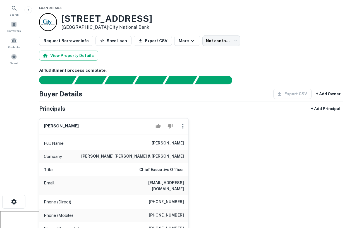
scroll to position [18, 0]
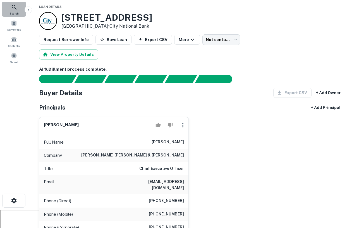
click at [11, 13] on span "Search" at bounding box center [13, 13] width 9 height 4
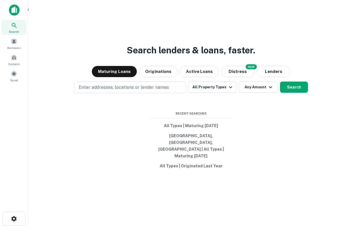
click at [95, 91] on p "Enter addresses, locations or lender names" at bounding box center [124, 87] width 90 height 7
type input "**********"
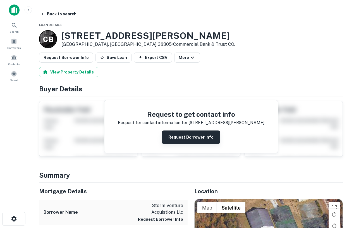
click at [196, 137] on button "Request Borrower Info" at bounding box center [191, 136] width 59 height 13
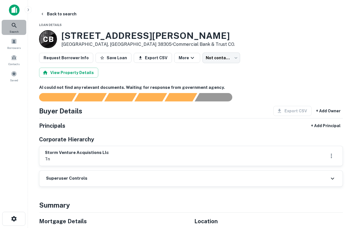
click at [19, 23] on div "Search" at bounding box center [14, 27] width 25 height 15
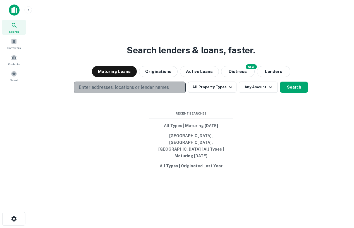
click at [107, 93] on button "Enter addresses, locations or lender names" at bounding box center [130, 87] width 112 height 12
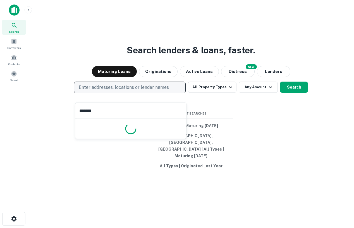
type input "********"
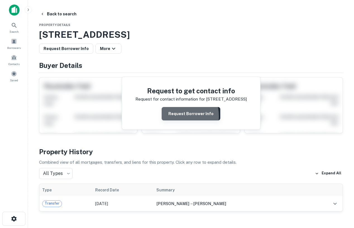
click at [178, 116] on button "Request Borrower Info" at bounding box center [191, 113] width 59 height 13
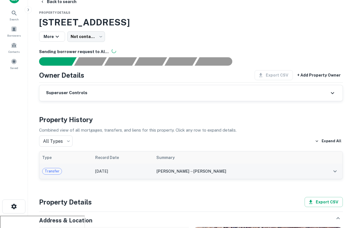
scroll to position [15, 0]
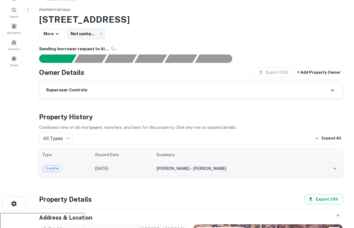
click at [254, 170] on div "[PERSON_NAME] d → [PERSON_NAME]" at bounding box center [232, 168] width 152 height 6
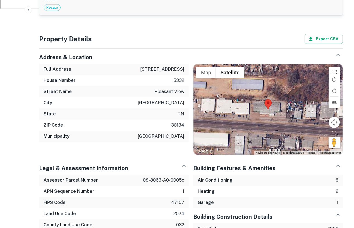
scroll to position [261, 0]
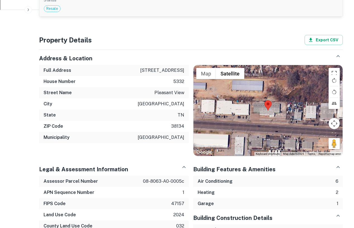
click at [266, 112] on div at bounding box center [267, 110] width 149 height 90
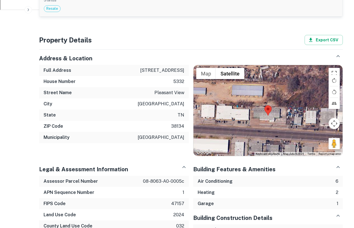
drag, startPoint x: 270, startPoint y: 113, endPoint x: 269, endPoint y: 119, distance: 6.5
click at [269, 119] on div at bounding box center [267, 110] width 149 height 90
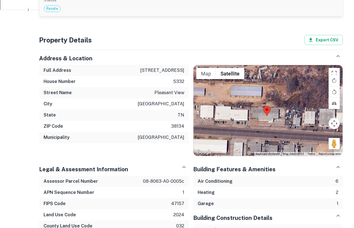
click at [283, 127] on div at bounding box center [267, 110] width 149 height 90
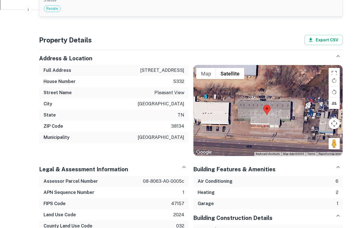
drag, startPoint x: 269, startPoint y: 119, endPoint x: 283, endPoint y: 127, distance: 16.2
click at [283, 127] on div at bounding box center [267, 110] width 149 height 90
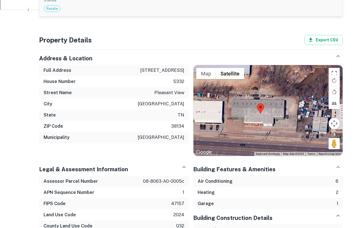
drag, startPoint x: 217, startPoint y: 122, endPoint x: 217, endPoint y: 126, distance: 4.2
click at [217, 126] on div at bounding box center [267, 110] width 149 height 90
click at [256, 119] on div at bounding box center [267, 110] width 149 height 90
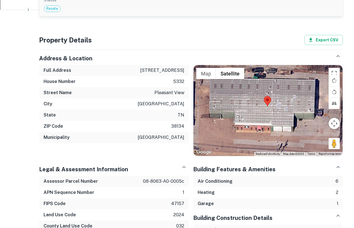
click at [268, 129] on div at bounding box center [267, 110] width 149 height 90
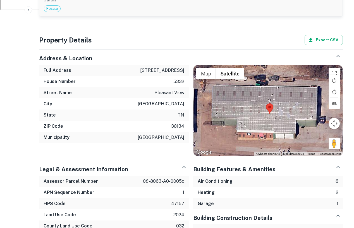
drag, startPoint x: 267, startPoint y: 133, endPoint x: 267, endPoint y: 139, distance: 5.6
click at [268, 140] on div at bounding box center [267, 110] width 149 height 90
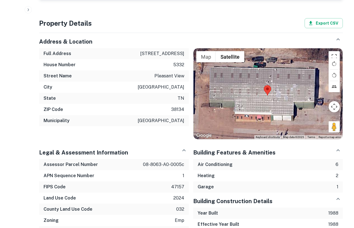
scroll to position [267, 0]
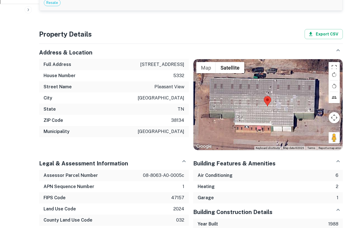
drag, startPoint x: 285, startPoint y: 124, endPoint x: 239, endPoint y: 124, distance: 45.2
click at [239, 124] on div at bounding box center [267, 104] width 149 height 90
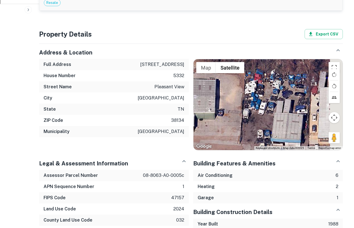
drag, startPoint x: 276, startPoint y: 114, endPoint x: 231, endPoint y: 114, distance: 45.2
click at [231, 114] on div at bounding box center [267, 104] width 149 height 90
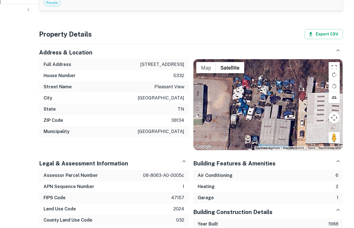
drag, startPoint x: 292, startPoint y: 132, endPoint x: 285, endPoint y: 135, distance: 7.4
click at [285, 135] on div at bounding box center [267, 104] width 149 height 90
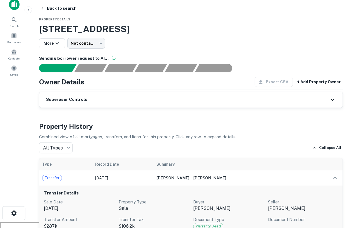
scroll to position [0, 0]
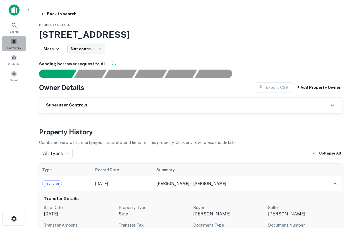
click at [13, 44] on span at bounding box center [14, 41] width 6 height 6
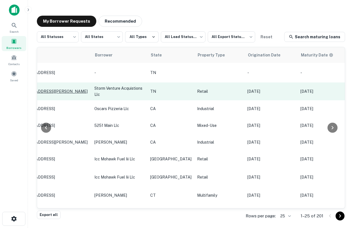
scroll to position [0, 100]
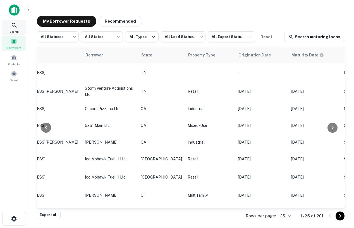
click at [22, 28] on div "Search" at bounding box center [14, 27] width 25 height 15
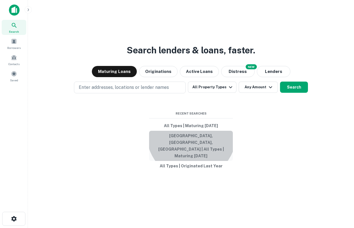
click at [191, 141] on button "[GEOGRAPHIC_DATA], [GEOGRAPHIC_DATA], [GEOGRAPHIC_DATA] | All Types | Maturing …" at bounding box center [191, 146] width 84 height 30
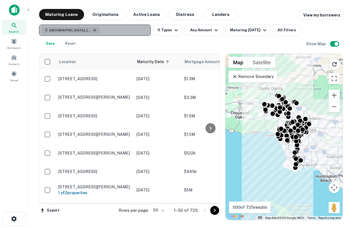
click at [93, 30] on icon "button" at bounding box center [94, 30] width 3 height 3
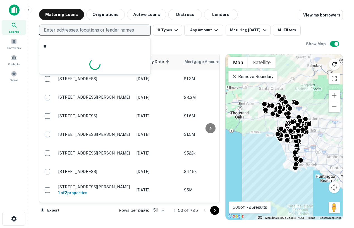
type input "*"
click at [80, 33] on p "Enter addresses, locations or lender names" at bounding box center [89, 30] width 90 height 7
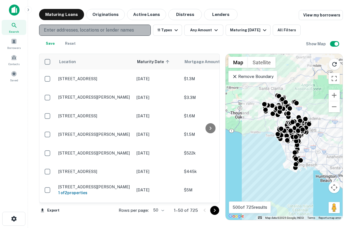
click at [80, 33] on p "Enter addresses, locations or lender names" at bounding box center [89, 30] width 90 height 7
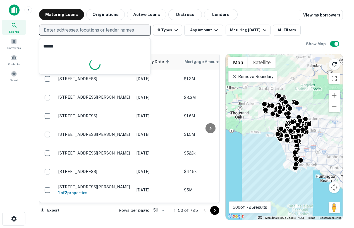
type input "*******"
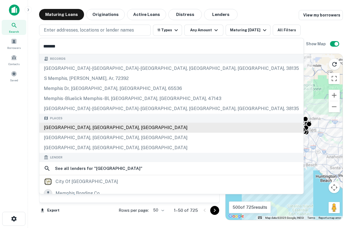
click at [74, 128] on div "Memphis, TN, USA" at bounding box center [171, 128] width 264 height 10
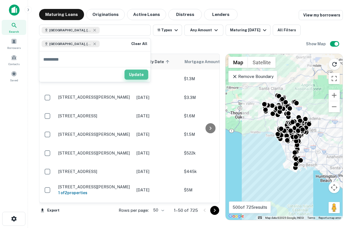
click at [141, 73] on button "Update" at bounding box center [136, 74] width 24 height 10
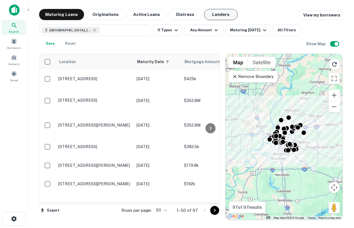
click at [215, 17] on button "Lenders" at bounding box center [220, 14] width 33 height 11
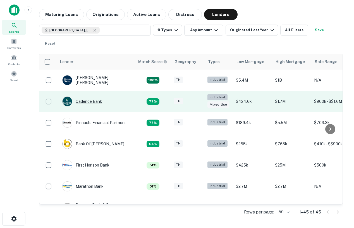
click at [88, 103] on div "Cadence Bank" at bounding box center [82, 101] width 40 height 10
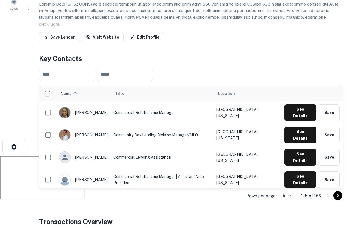
scroll to position [87, 0]
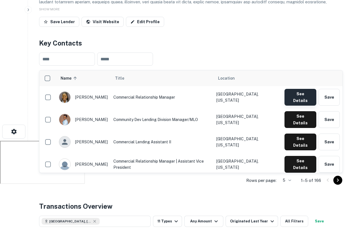
click at [296, 96] on button "See Details" at bounding box center [300, 97] width 32 height 17
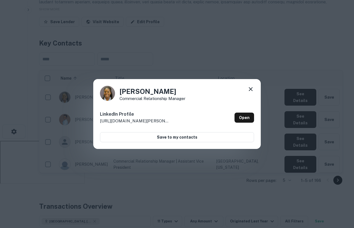
click at [249, 87] on icon at bounding box center [250, 89] width 7 height 7
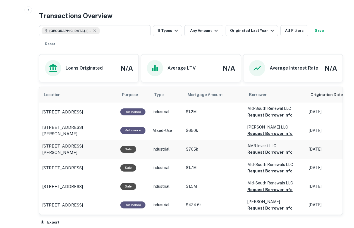
scroll to position [272, 0]
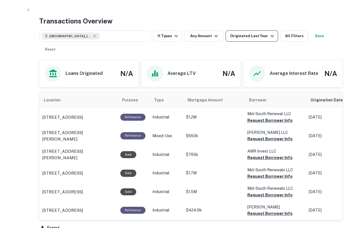
click at [240, 38] on div "Originated Last Year" at bounding box center [252, 36] width 45 height 7
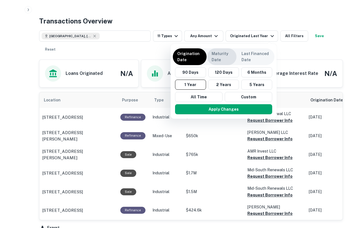
click at [227, 55] on p "Maturity Date" at bounding box center [222, 57] width 20 height 12
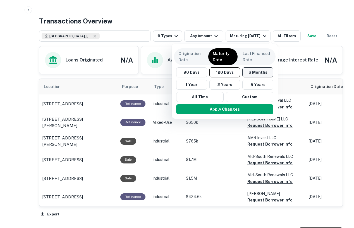
click at [251, 73] on button "6 Months" at bounding box center [257, 72] width 31 height 10
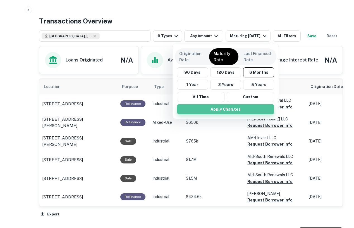
click at [235, 107] on button "Apply Changes" at bounding box center [225, 109] width 97 height 10
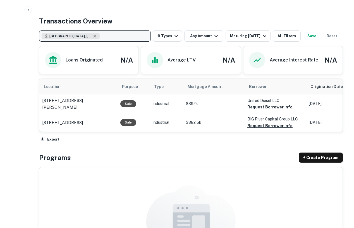
click at [92, 34] on icon "button" at bounding box center [94, 36] width 4 height 4
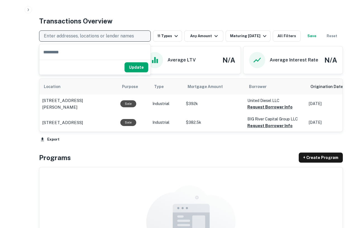
click at [87, 36] on p "Enter addresses, locations or lender names" at bounding box center [89, 36] width 90 height 7
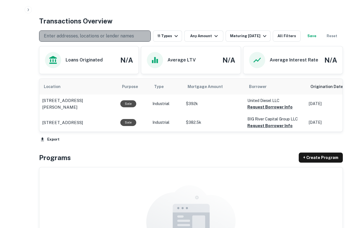
click at [87, 36] on p "Enter addresses, locations or lender names" at bounding box center [89, 36] width 90 height 7
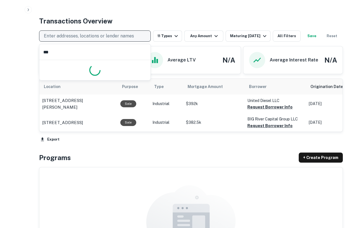
type input "****"
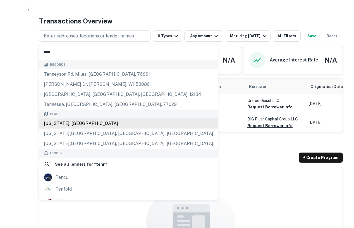
click at [68, 123] on div "Tennessee, USA" at bounding box center [128, 123] width 178 height 10
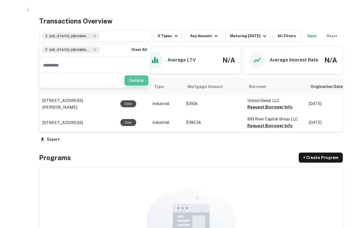
click at [131, 80] on button "Update" at bounding box center [136, 80] width 24 height 10
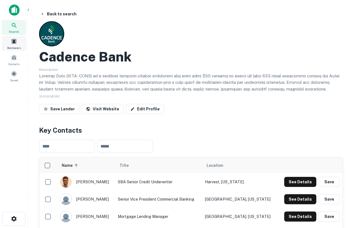
click at [13, 47] on span "Borrowers" at bounding box center [13, 47] width 13 height 4
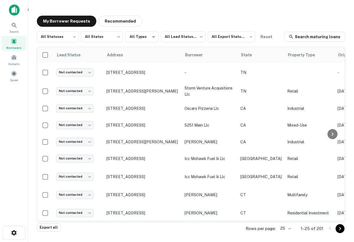
click at [11, 8] on img at bounding box center [14, 9] width 11 height 11
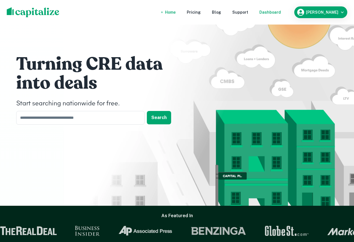
click at [281, 12] on div "Dashboard" at bounding box center [269, 12] width 21 height 6
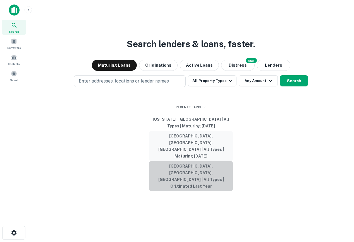
drag, startPoint x: 211, startPoint y: 174, endPoint x: 190, endPoint y: 157, distance: 26.9
click at [191, 157] on div "[US_STATE], [GEOGRAPHIC_DATA] | All Types | Maturing [DATE] [GEOGRAPHIC_DATA], …" at bounding box center [191, 152] width 84 height 77
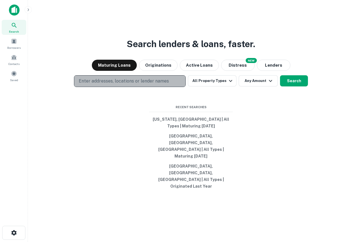
click at [157, 85] on p "Enter addresses, locations or lender names" at bounding box center [124, 81] width 90 height 7
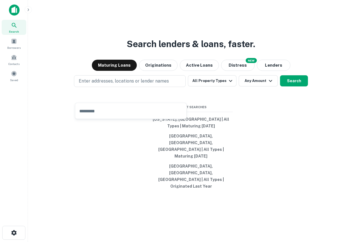
click at [255, 51] on h3 "Search lenders & loans, faster." at bounding box center [191, 43] width 128 height 13
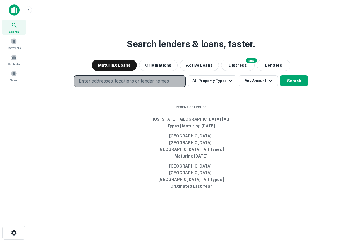
click at [136, 85] on p "Enter addresses, locations or lender names" at bounding box center [124, 81] width 90 height 7
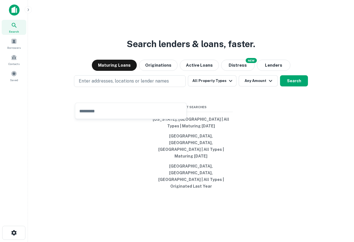
click at [77, 59] on div "Search lenders & loans, faster. Maturing Loans Originations Active Loans NEW Di…" at bounding box center [190, 134] width 317 height 242
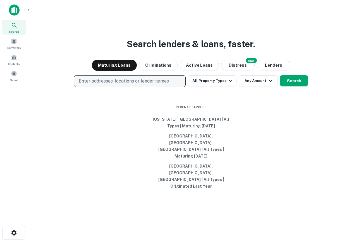
click at [92, 85] on p "Enter addresses, locations or lender names" at bounding box center [124, 81] width 90 height 7
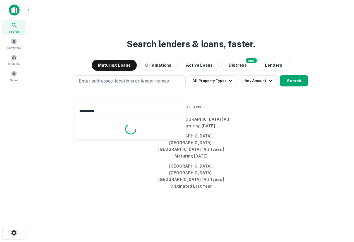
type input "**********"
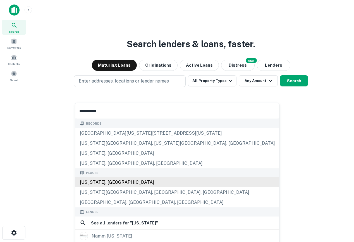
click at [124, 182] on div "[US_STATE], [GEOGRAPHIC_DATA]" at bounding box center [177, 182] width 204 height 10
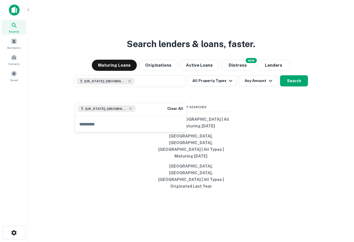
click at [280, 128] on div "Search lenders & loans, faster. Maturing Loans Originations Active Loans NEW Di…" at bounding box center [190, 134] width 317 height 242
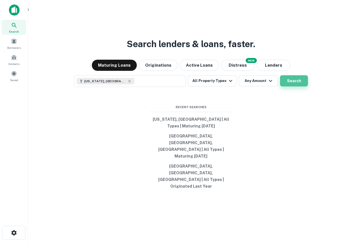
click at [292, 87] on button "Search" at bounding box center [294, 80] width 28 height 11
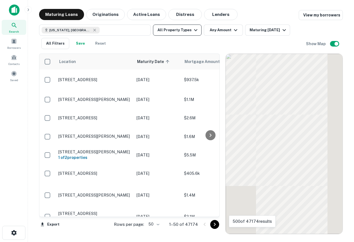
click at [183, 32] on button "All Property Types" at bounding box center [177, 30] width 49 height 11
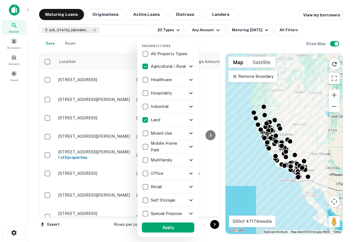
click at [169, 227] on div "Property Types All Property Types Agricultural / Rural Agricultural Farm Land R…" at bounding box center [167, 137] width 61 height 199
click at [172, 227] on button "Apply" at bounding box center [168, 228] width 52 height 10
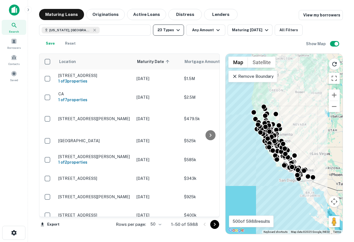
click at [179, 30] on icon "button" at bounding box center [178, 30] width 7 height 7
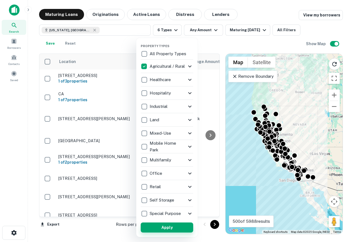
click at [163, 227] on button "Apply" at bounding box center [167, 228] width 52 height 10
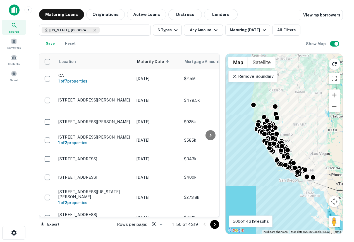
click at [272, 174] on div "To activate drag with keyboard, press Alt + Enter. Once in keyboard drag state,…" at bounding box center [283, 144] width 117 height 180
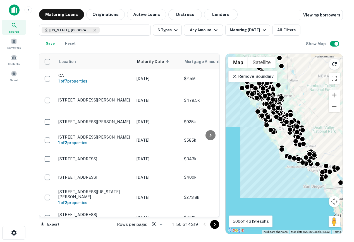
click at [277, 165] on div "To activate drag with keyboard, press Alt + Enter. Once in keyboard drag state,…" at bounding box center [283, 144] width 117 height 180
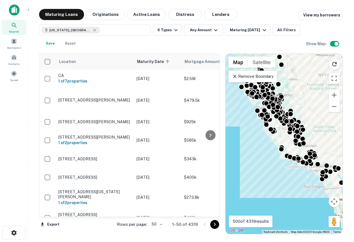
click at [277, 165] on div "To activate drag with keyboard, press Alt + Enter. Once in keyboard drag state,…" at bounding box center [283, 144] width 117 height 180
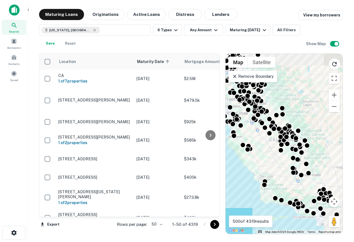
drag, startPoint x: 301, startPoint y: 127, endPoint x: 279, endPoint y: 178, distance: 55.5
click at [279, 178] on div "To activate drag with keyboard, press Alt + Enter. Once in keyboard drag state,…" at bounding box center [283, 144] width 117 height 180
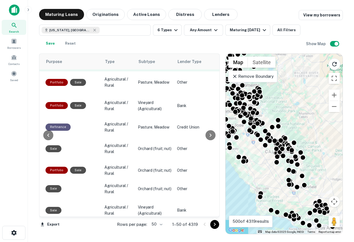
scroll to position [173, 351]
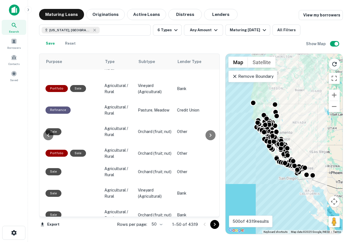
drag, startPoint x: 299, startPoint y: 114, endPoint x: 291, endPoint y: 144, distance: 31.3
click at [291, 144] on div "To activate drag with keyboard, press Alt + Enter. Once in keyboard drag state,…" at bounding box center [283, 144] width 117 height 180
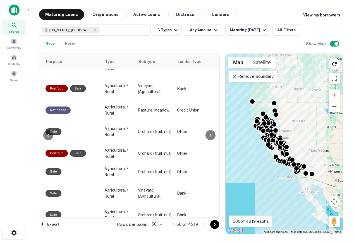
click at [283, 114] on div "To activate drag with keyboard, press Alt + Enter. Once in keyboard drag state,…" at bounding box center [283, 144] width 117 height 180
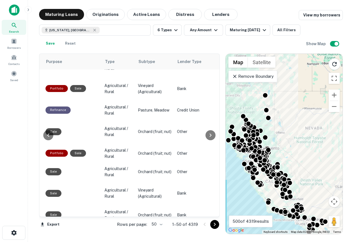
click at [268, 100] on div "To activate drag with keyboard, press Alt + Enter. Once in keyboard drag state,…" at bounding box center [283, 144] width 117 height 180
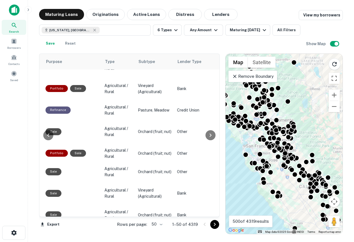
drag, startPoint x: 271, startPoint y: 166, endPoint x: 294, endPoint y: 83, distance: 85.9
click at [294, 83] on div "To activate drag with keyboard, press Alt + Enter. Once in keyboard drag state,…" at bounding box center [283, 144] width 117 height 180
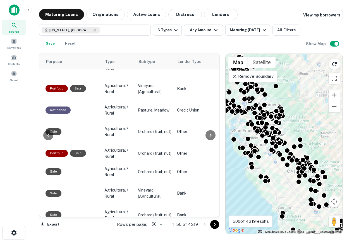
drag, startPoint x: 296, startPoint y: 128, endPoint x: 296, endPoint y: 116, distance: 12.0
click at [296, 116] on div "To activate drag with keyboard, press Alt + Enter. Once in keyboard drag state,…" at bounding box center [283, 144] width 117 height 180
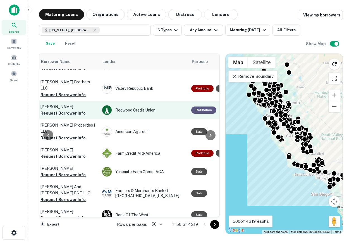
scroll to position [173, 0]
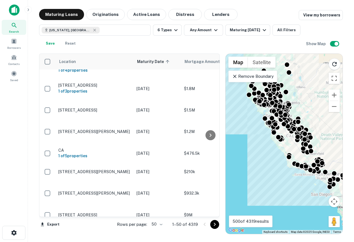
click at [298, 154] on div "To activate drag with keyboard, press Alt + Enter. Once in keyboard drag state,…" at bounding box center [283, 144] width 117 height 180
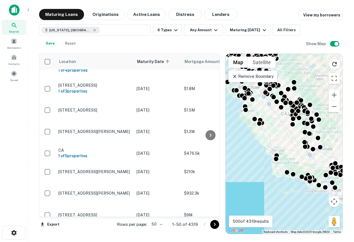
drag, startPoint x: 291, startPoint y: 162, endPoint x: 270, endPoint y: 137, distance: 32.1
click at [270, 137] on div "To activate drag with keyboard, press Alt + Enter. Once in keyboard drag state,…" at bounding box center [283, 144] width 117 height 180
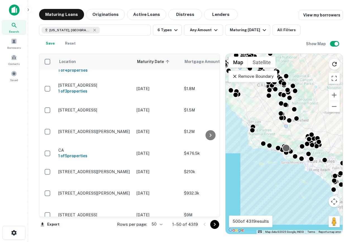
click at [284, 145] on div at bounding box center [286, 148] width 8 height 8
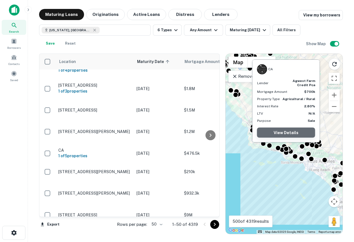
click at [281, 134] on link "View Details" at bounding box center [286, 133] width 58 height 10
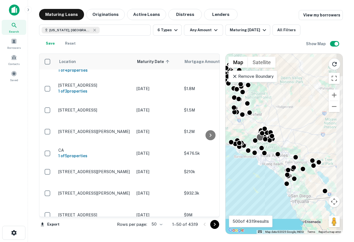
drag, startPoint x: 308, startPoint y: 144, endPoint x: 260, endPoint y: 138, distance: 48.0
click at [260, 138] on div at bounding box center [260, 137] width 8 height 8
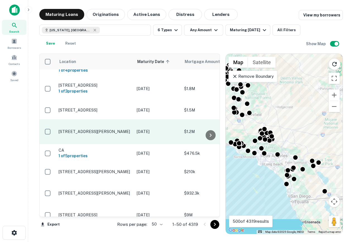
scroll to position [0, 0]
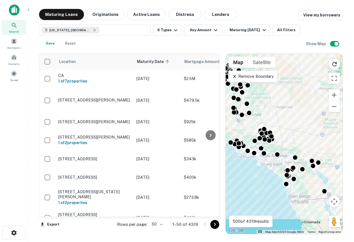
click at [240, 71] on div "Remove Boundary" at bounding box center [252, 77] width 49 height 12
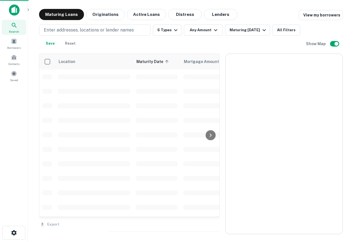
click at [244, 77] on div at bounding box center [284, 144] width 117 height 180
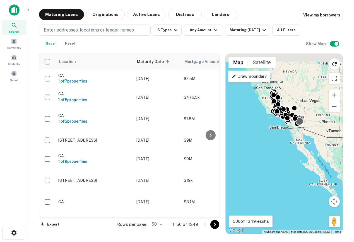
drag, startPoint x: 298, startPoint y: 103, endPoint x: 302, endPoint y: 124, distance: 21.1
click at [303, 124] on div "To activate drag with keyboard, press Alt + Enter. Once in keyboard drag state,…" at bounding box center [284, 144] width 117 height 180
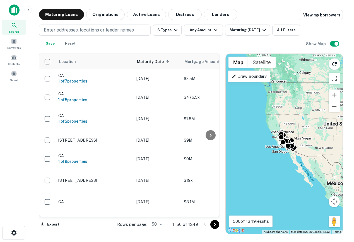
drag, startPoint x: 297, startPoint y: 121, endPoint x: 296, endPoint y: 167, distance: 46.6
click at [296, 168] on div "To activate drag with keyboard, press Alt + Enter. Once in keyboard drag state,…" at bounding box center [284, 144] width 117 height 180
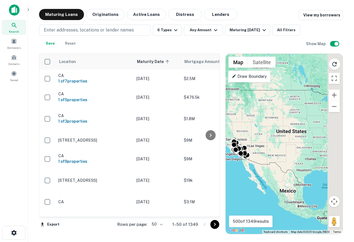
drag, startPoint x: 330, startPoint y: 164, endPoint x: 283, endPoint y: 164, distance: 46.6
click at [283, 164] on div "To activate drag with keyboard, press Alt + Enter. Once in keyboard drag state,…" at bounding box center [284, 144] width 117 height 180
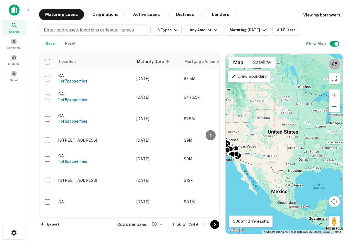
click at [330, 67] on button "Reload search area" at bounding box center [335, 64] width 12 height 12
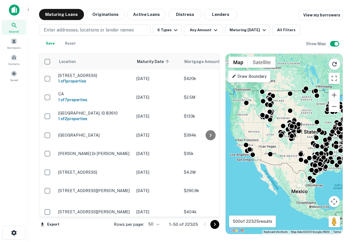
drag, startPoint x: 284, startPoint y: 114, endPoint x: 305, endPoint y: 114, distance: 21.2
click at [305, 114] on div "To activate drag with keyboard, press Alt + Enter. Once in keyboard drag state,…" at bounding box center [284, 144] width 117 height 180
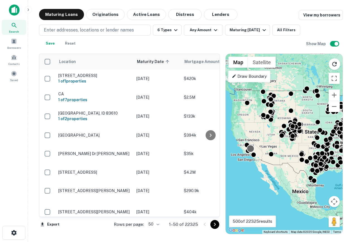
click at [250, 147] on div at bounding box center [251, 149] width 8 height 8
click at [268, 175] on div "To navigate, press the arrow keys. To activate drag with keyboard, press Alt + …" at bounding box center [284, 144] width 117 height 180
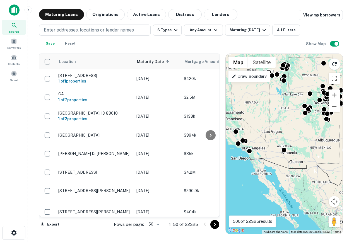
drag, startPoint x: 293, startPoint y: 165, endPoint x: 303, endPoint y: 179, distance: 17.2
click at [303, 179] on div "To activate drag with keyboard, press Alt + Enter. Once in keyboard drag state,…" at bounding box center [284, 144] width 117 height 180
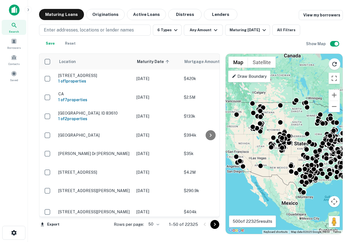
drag, startPoint x: 268, startPoint y: 142, endPoint x: 240, endPoint y: 142, distance: 28.5
click at [240, 142] on div "To activate drag with keyboard, press Alt + Enter. Once in keyboard drag state,…" at bounding box center [284, 144] width 117 height 180
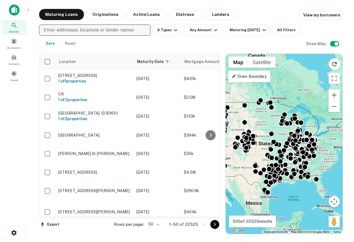
click at [91, 30] on p "Enter addresses, locations or lender names" at bounding box center [89, 30] width 90 height 7
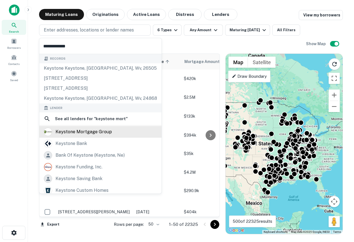
type input "**********"
click at [77, 130] on div "keystone mortgage group" at bounding box center [84, 132] width 56 height 8
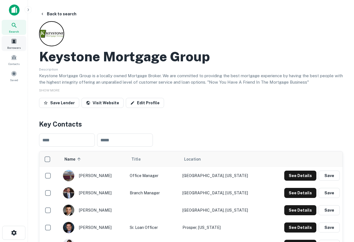
click at [21, 47] on div "Borrowers" at bounding box center [14, 43] width 25 height 15
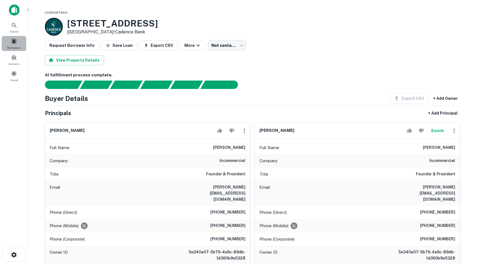
click at [17, 43] on div "Borrowers" at bounding box center [14, 43] width 25 height 15
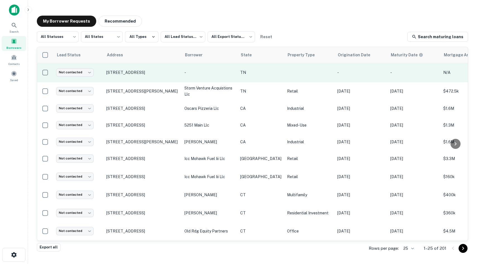
click at [117, 75] on p "[STREET_ADDRESS]" at bounding box center [142, 72] width 73 height 5
click at [112, 73] on p "[STREET_ADDRESS]" at bounding box center [142, 72] width 73 height 5
click at [127, 70] on p "[STREET_ADDRESS]" at bounding box center [142, 72] width 73 height 5
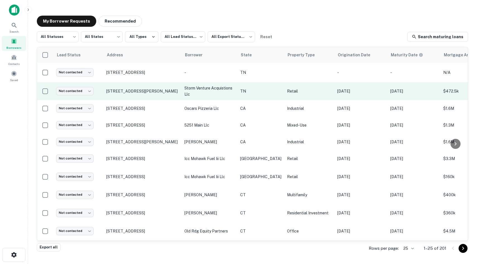
click at [131, 88] on td "[STREET_ADDRESS][PERSON_NAME]" at bounding box center [143, 91] width 78 height 18
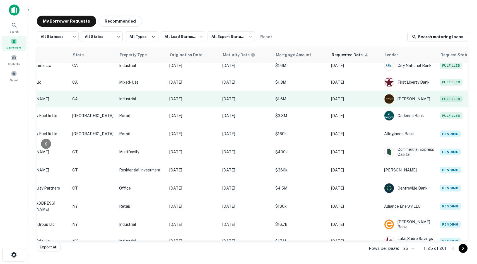
scroll to position [43, 0]
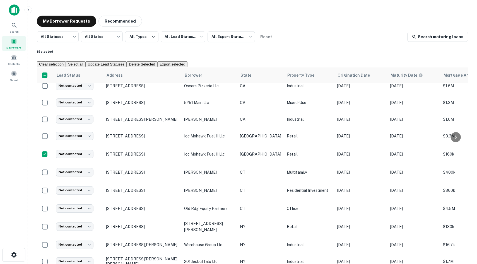
click at [157, 61] on button "Delete Selected" at bounding box center [142, 64] width 31 height 6
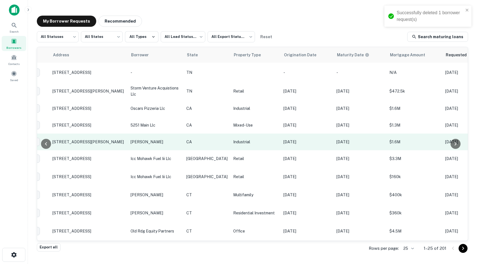
scroll to position [0, 0]
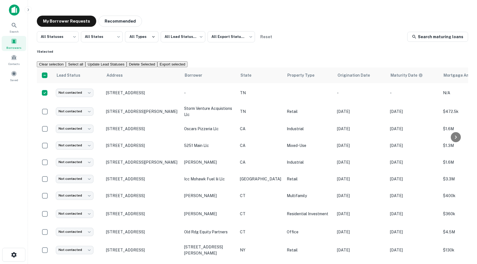
click at [157, 61] on button "Delete Selected" at bounding box center [142, 64] width 31 height 6
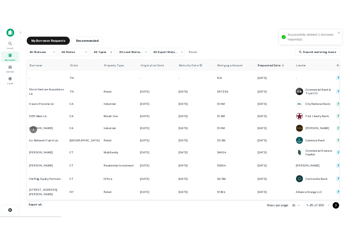
scroll to position [0, 169]
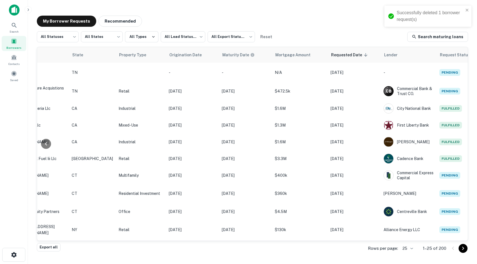
click at [14, 11] on img at bounding box center [14, 9] width 11 height 11
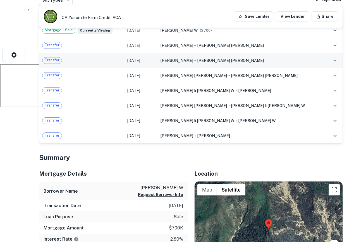
scroll to position [178, 0]
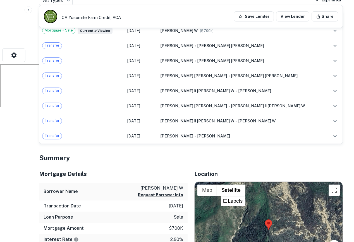
click at [271, 211] on div at bounding box center [269, 230] width 148 height 96
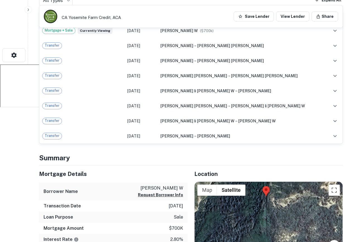
drag, startPoint x: 270, startPoint y: 211, endPoint x: 270, endPoint y: 158, distance: 53.3
click at [262, 187] on area at bounding box center [262, 187] width 0 height 0
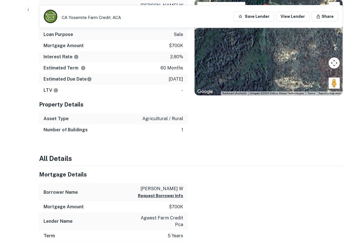
scroll to position [380, 0]
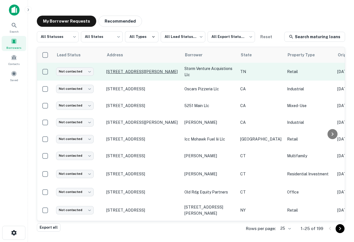
click at [136, 72] on p "[STREET_ADDRESS][PERSON_NAME]" at bounding box center [142, 71] width 73 height 5
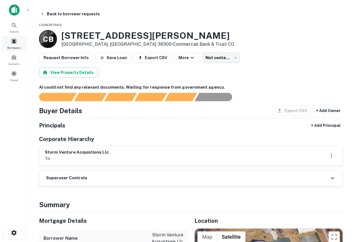
click at [11, 40] on span at bounding box center [14, 41] width 6 height 6
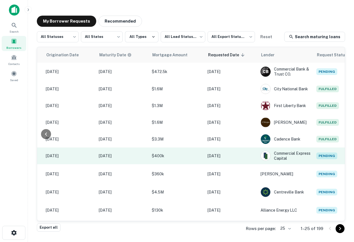
scroll to position [0, 0]
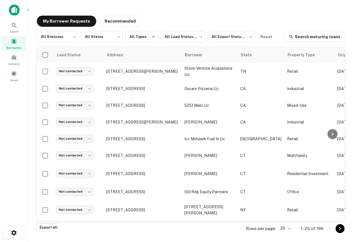
click at [13, 47] on span "Borrowers" at bounding box center [13, 47] width 15 height 4
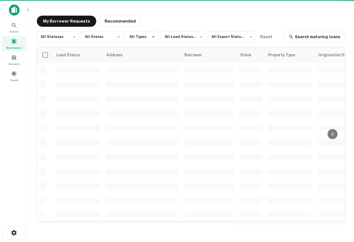
scroll to position [0, 0]
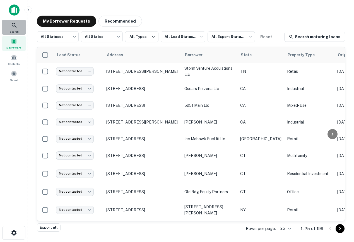
click at [8, 28] on div "Search" at bounding box center [14, 27] width 25 height 15
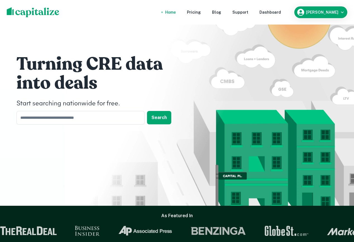
click at [275, 11] on div "Dashboard" at bounding box center [270, 12] width 21 height 6
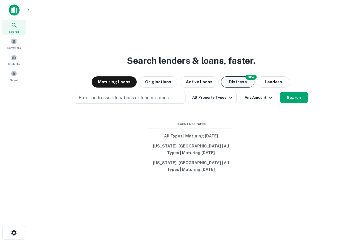
click at [237, 77] on button "Distress" at bounding box center [237, 81] width 33 height 11
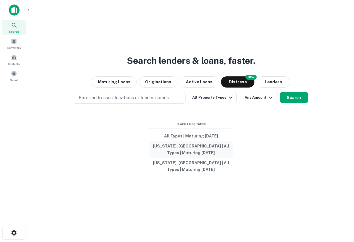
click at [198, 146] on button "[US_STATE], [GEOGRAPHIC_DATA] | All Types | Maturing [DATE]" at bounding box center [191, 149] width 84 height 17
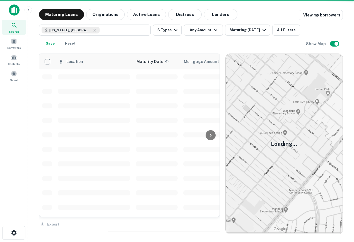
scroll to position [0, 0]
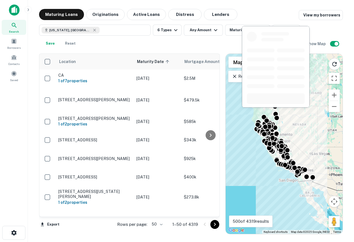
drag, startPoint x: 273, startPoint y: 110, endPoint x: 260, endPoint y: 107, distance: 12.9
click at [260, 107] on div at bounding box center [276, 69] width 69 height 86
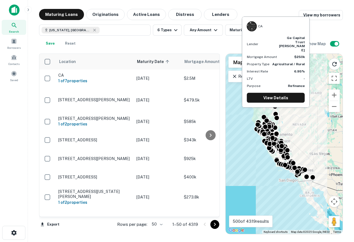
click at [260, 107] on div "CA Lender ge capital trust gilles Mortgage Amount $250k Property Type Agricultu…" at bounding box center [276, 63] width 69 height 95
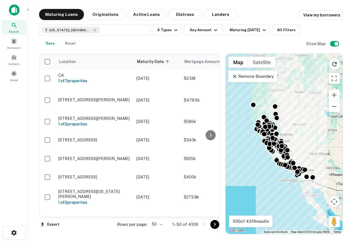
click at [253, 113] on div "To activate drag with keyboard, press Alt + Enter. Once in keyboard drag state,…" at bounding box center [284, 144] width 117 height 180
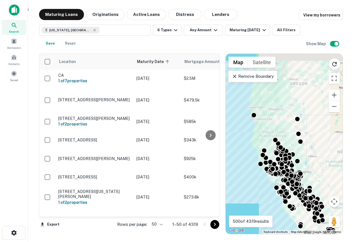
drag, startPoint x: 253, startPoint y: 107, endPoint x: 252, endPoint y: 124, distance: 16.2
click at [252, 124] on div "To activate drag with keyboard, press Alt + Enter. Once in keyboard drag state,…" at bounding box center [284, 144] width 117 height 180
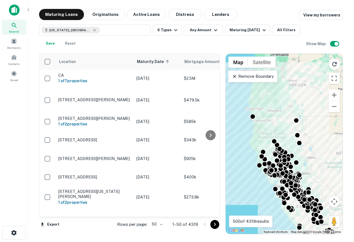
click at [252, 123] on div "To activate drag with keyboard, press Alt + Enter. Once in keyboard drag state,…" at bounding box center [284, 144] width 117 height 180
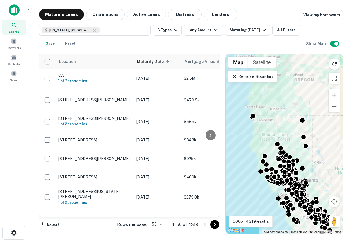
click at [252, 123] on div "To activate drag with keyboard, press Alt + Enter. Once in keyboard drag state,…" at bounding box center [284, 144] width 117 height 180
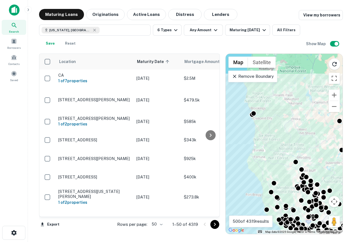
click at [252, 123] on div "To activate drag with keyboard, press Alt + Enter. Once in keyboard drag state,…" at bounding box center [284, 144] width 117 height 180
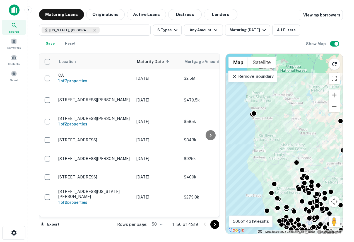
click at [252, 123] on div "To activate drag with keyboard, press Alt + Enter. Once in keyboard drag state,…" at bounding box center [284, 144] width 117 height 180
click at [255, 111] on div at bounding box center [254, 113] width 8 height 8
click at [251, 114] on div at bounding box center [254, 113] width 8 height 8
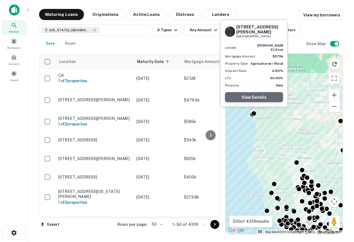
click at [250, 96] on link "View Details" at bounding box center [254, 97] width 58 height 10
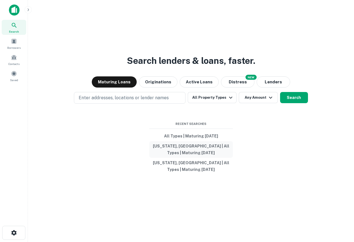
click at [180, 150] on button "[US_STATE], [GEOGRAPHIC_DATA] | All Types | Maturing [DATE]" at bounding box center [191, 149] width 84 height 17
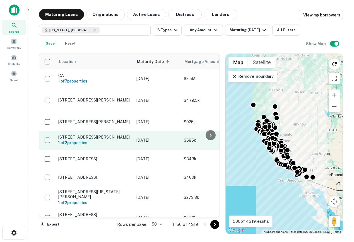
click at [76, 141] on td "[STREET_ADDRESS][PERSON_NAME] 1 of 2 properties" at bounding box center [95, 140] width 78 height 18
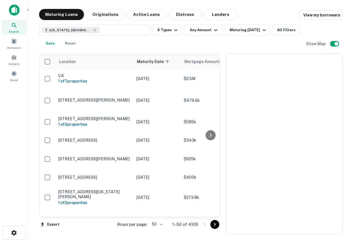
click at [217, 37] on div "[US_STATE], [GEOGRAPHIC_DATA] 6 Types Any Amount Maturing [DATE] All Filters Sa…" at bounding box center [172, 37] width 267 height 25
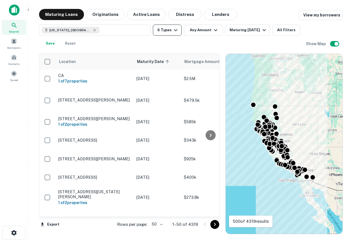
click at [180, 30] on button "6 Types" at bounding box center [167, 30] width 29 height 11
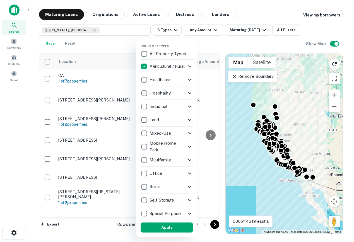
click at [206, 181] on div at bounding box center [177, 121] width 354 height 242
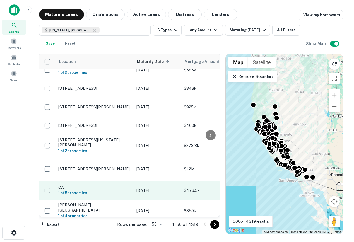
scroll to position [54, 0]
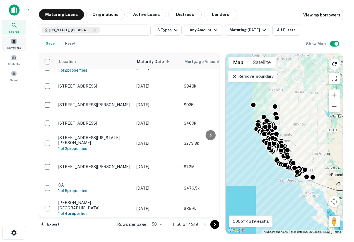
click at [12, 46] on span "Borrowers" at bounding box center [13, 47] width 13 height 4
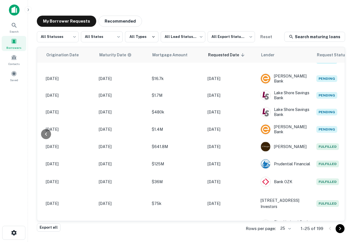
scroll to position [150, 0]
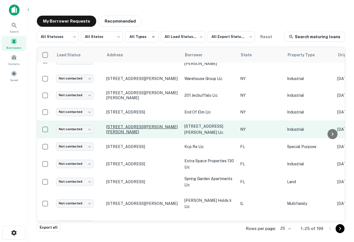
click at [144, 128] on p "[STREET_ADDRESS][PERSON_NAME][PERSON_NAME]" at bounding box center [142, 129] width 73 height 10
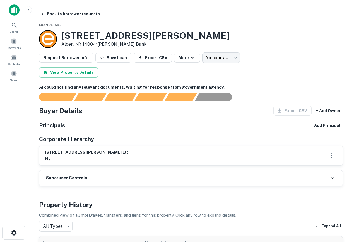
click at [17, 9] on img at bounding box center [14, 9] width 11 height 11
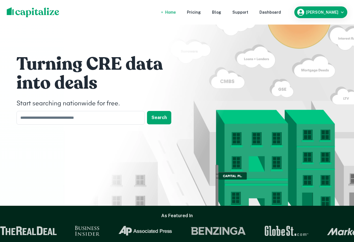
click at [35, 6] on div "Home Pricing Blog Support Dashboard Drew Koch" at bounding box center [177, 12] width 354 height 25
click at [40, 9] on img at bounding box center [33, 12] width 53 height 10
click at [281, 10] on div "Dashboard" at bounding box center [270, 12] width 21 height 6
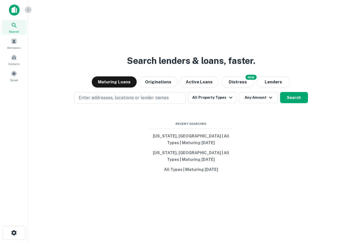
click at [30, 9] on icon "button" at bounding box center [28, 10] width 4 height 4
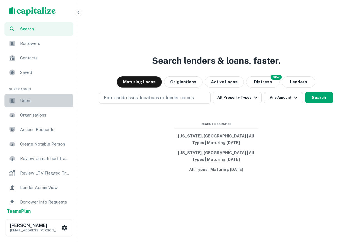
click at [35, 100] on span "Users" at bounding box center [45, 100] width 50 height 7
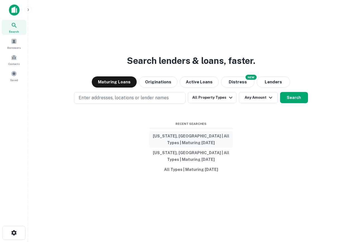
click at [189, 138] on button "[US_STATE], [GEOGRAPHIC_DATA] | All Types | Maturing [DATE]" at bounding box center [191, 139] width 84 height 17
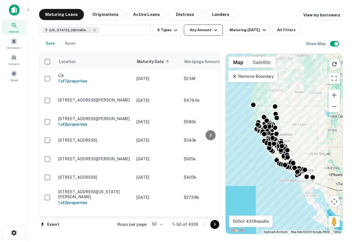
click at [200, 29] on button "Any Amount" at bounding box center [203, 30] width 39 height 11
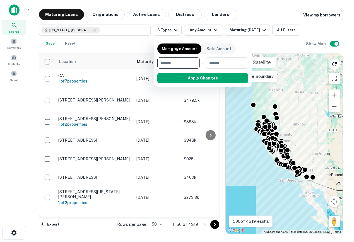
click at [163, 41] on div "Mortgage Amount Sale Amount ​ - ​ Apply Changes" at bounding box center [203, 62] width 98 height 49
click at [171, 30] on div at bounding box center [177, 121] width 354 height 242
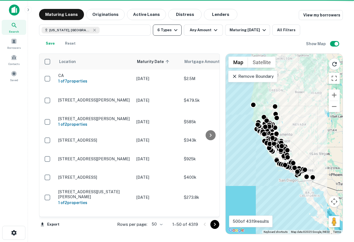
click at [168, 32] on button "6 Types" at bounding box center [167, 30] width 29 height 11
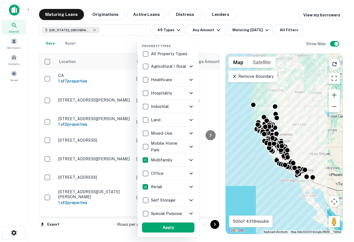
click at [188, 188] on icon at bounding box center [191, 187] width 7 height 7
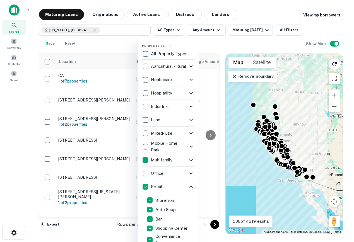
scroll to position [71, 0]
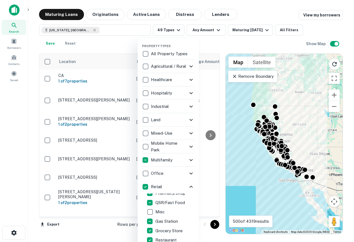
click at [190, 131] on icon at bounding box center [191, 133] width 7 height 7
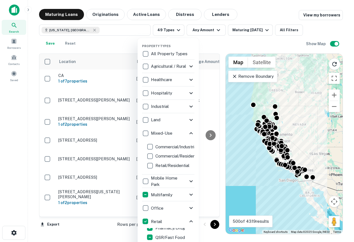
click at [188, 123] on div "Land" at bounding box center [165, 119] width 46 height 9
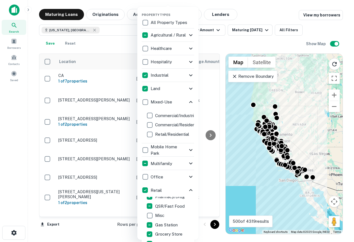
click at [190, 75] on icon at bounding box center [191, 75] width 7 height 7
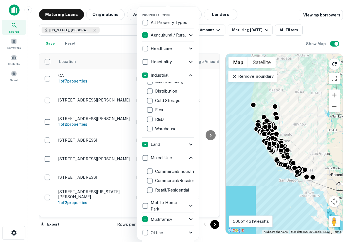
scroll to position [0, 0]
click at [191, 62] on icon at bounding box center [191, 62] width 7 height 7
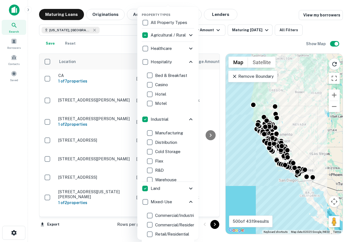
click at [190, 48] on icon at bounding box center [190, 48] width 3 height 2
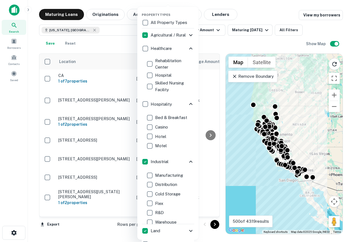
click at [189, 105] on icon at bounding box center [190, 104] width 3 height 2
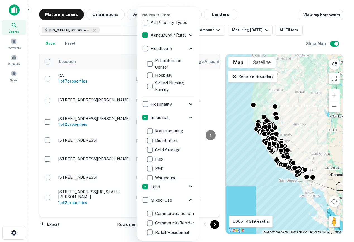
click at [191, 46] on icon at bounding box center [191, 48] width 7 height 7
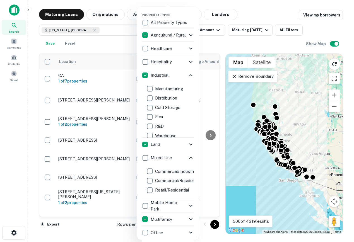
click at [191, 158] on icon at bounding box center [191, 158] width 7 height 7
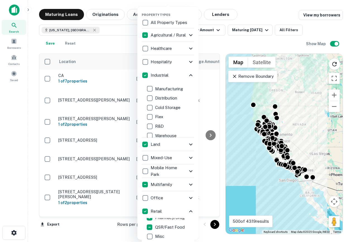
click at [192, 212] on icon at bounding box center [191, 211] width 7 height 7
click at [193, 223] on icon at bounding box center [191, 225] width 7 height 7
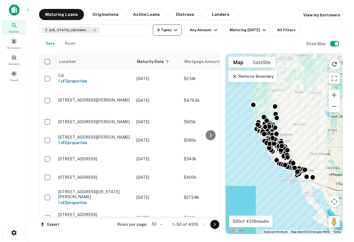
click at [172, 28] on icon "button" at bounding box center [175, 30] width 7 height 7
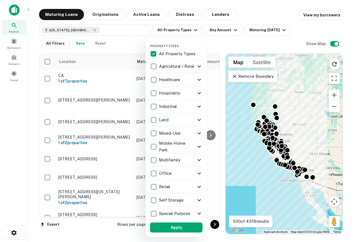
click at [199, 185] on icon at bounding box center [199, 187] width 7 height 7
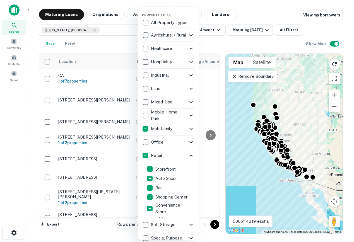
scroll to position [71, 0]
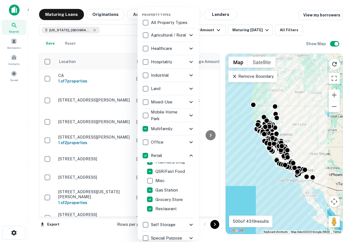
drag, startPoint x: 219, startPoint y: 184, endPoint x: 179, endPoint y: 210, distance: 48.1
click at [219, 183] on div at bounding box center [177, 121] width 354 height 242
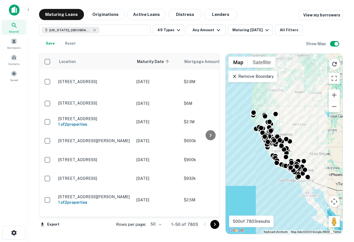
drag, startPoint x: 196, startPoint y: 161, endPoint x: 305, endPoint y: 144, distance: 109.9
click at [305, 144] on div "Location Maturity Date sorted ascending Mortgage Amount Borrower Name Lender Pu…" at bounding box center [191, 141] width 304 height 185
click at [305, 144] on div "To activate drag with keyboard, press Alt + Enter. Once in keyboard drag state,…" at bounding box center [284, 144] width 117 height 180
click at [177, 31] on icon "button" at bounding box center [178, 30] width 7 height 7
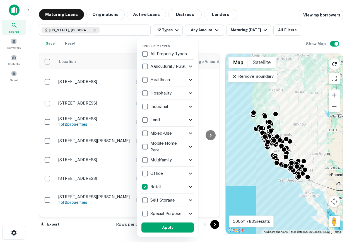
drag, startPoint x: 166, startPoint y: 228, endPoint x: 194, endPoint y: 206, distance: 35.3
click at [166, 228] on button "Apply" at bounding box center [167, 228] width 52 height 10
